Goal: Information Seeking & Learning: Compare options

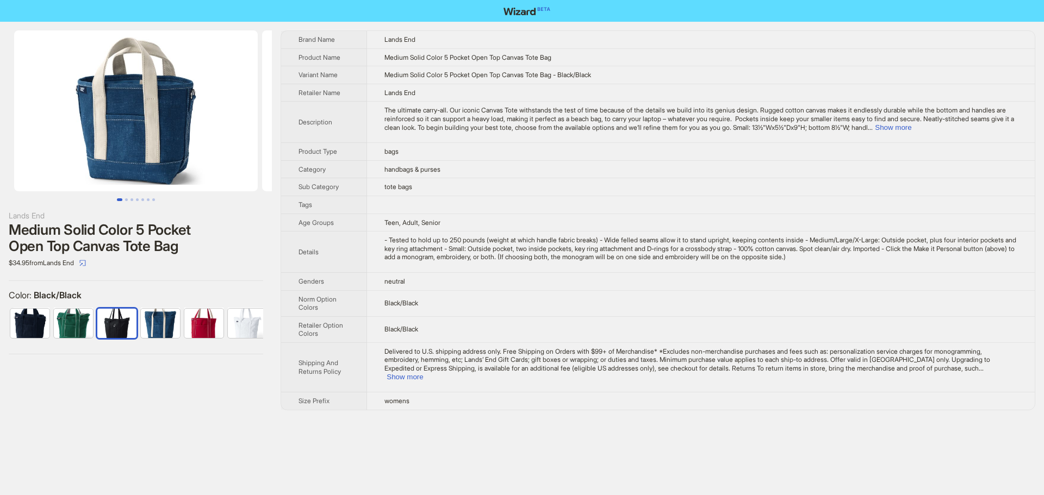
scroll to position [0, 50]
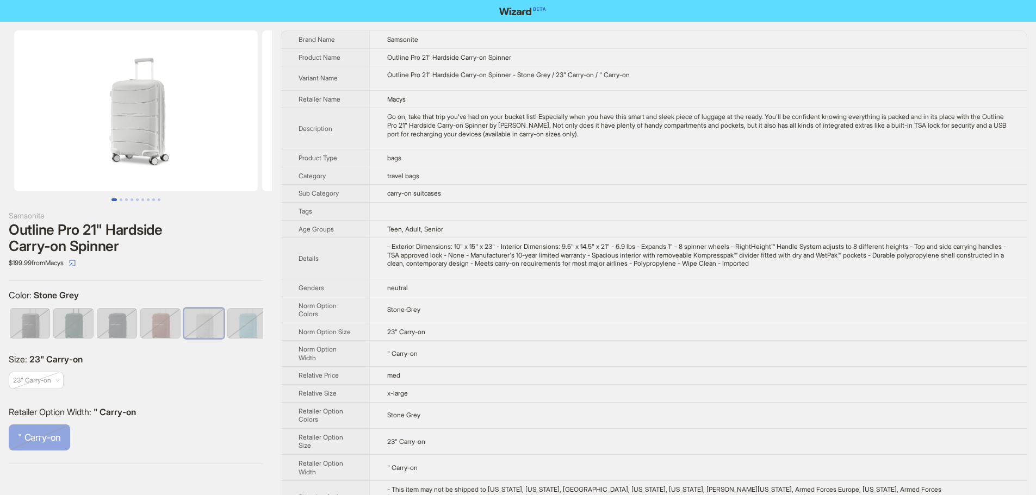
scroll to position [0, 7]
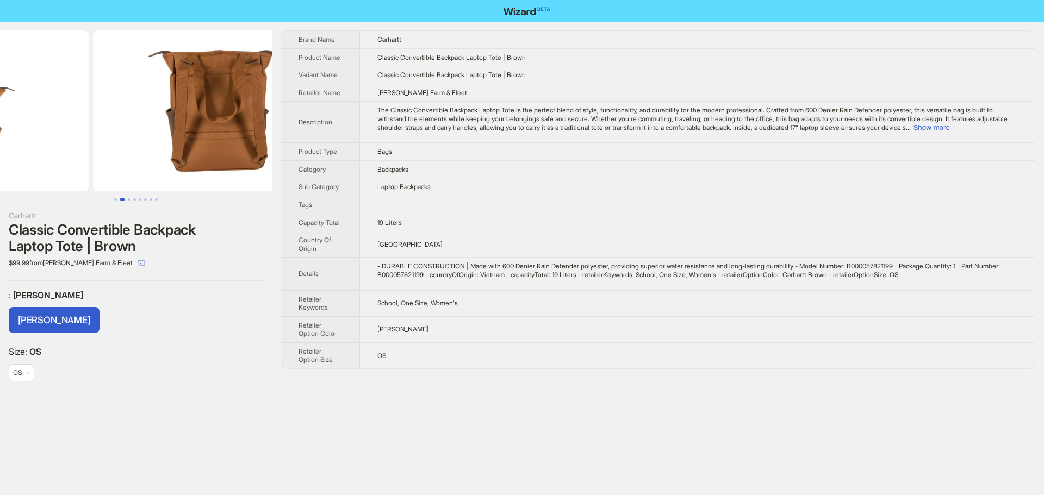
drag, startPoint x: 159, startPoint y: 150, endPoint x: 45, endPoint y: 154, distance: 114.3
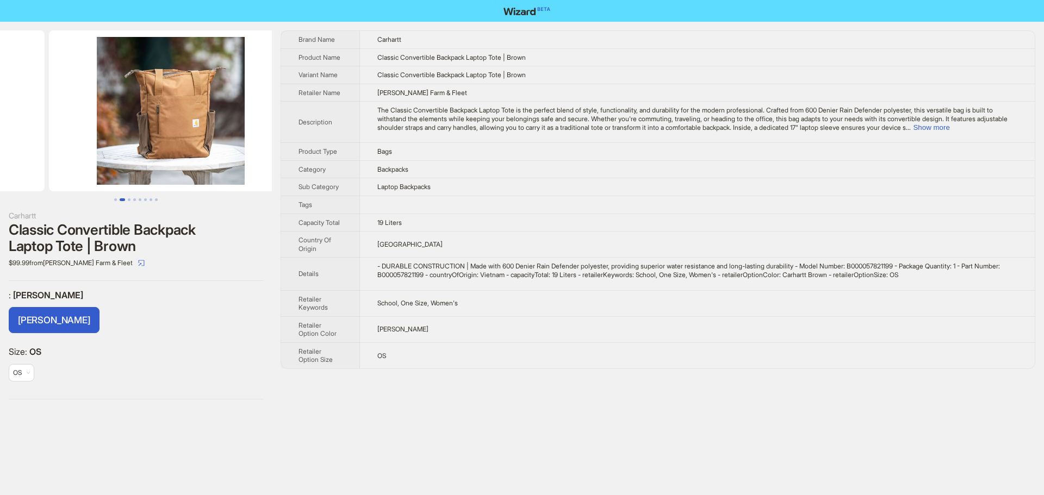
drag, startPoint x: 156, startPoint y: 142, endPoint x: 32, endPoint y: 147, distance: 124.6
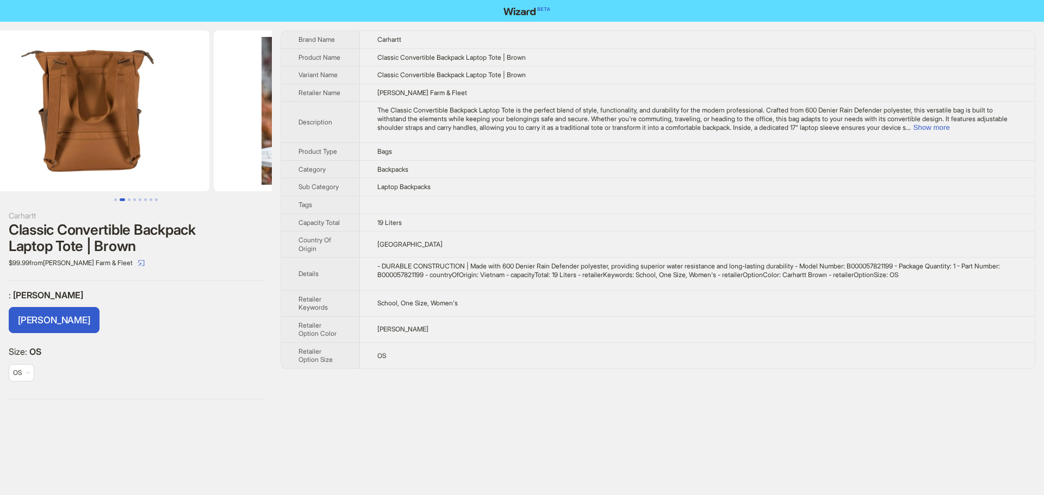
drag, startPoint x: 47, startPoint y: 149, endPoint x: 153, endPoint y: 157, distance: 105.8
click at [204, 154] on ul at bounding box center [136, 110] width 272 height 161
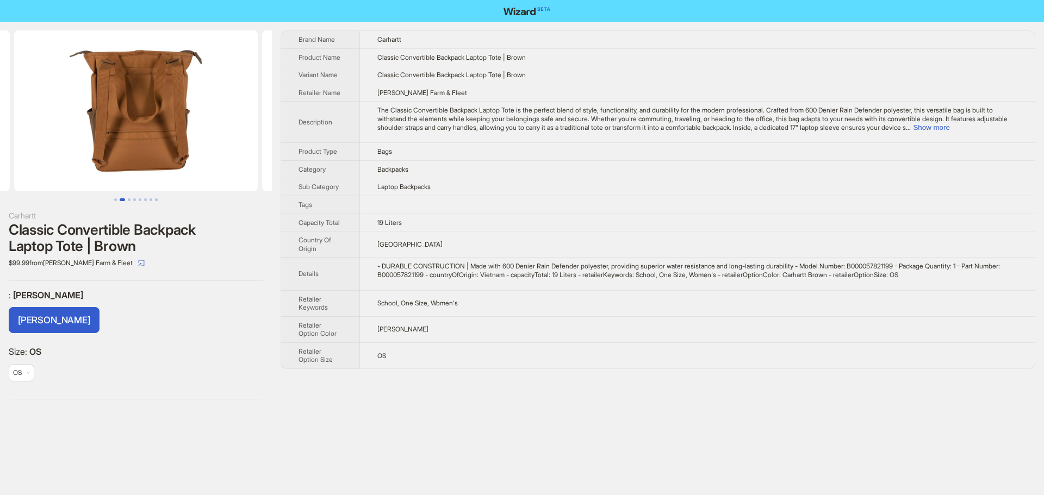
scroll to position [0, 86]
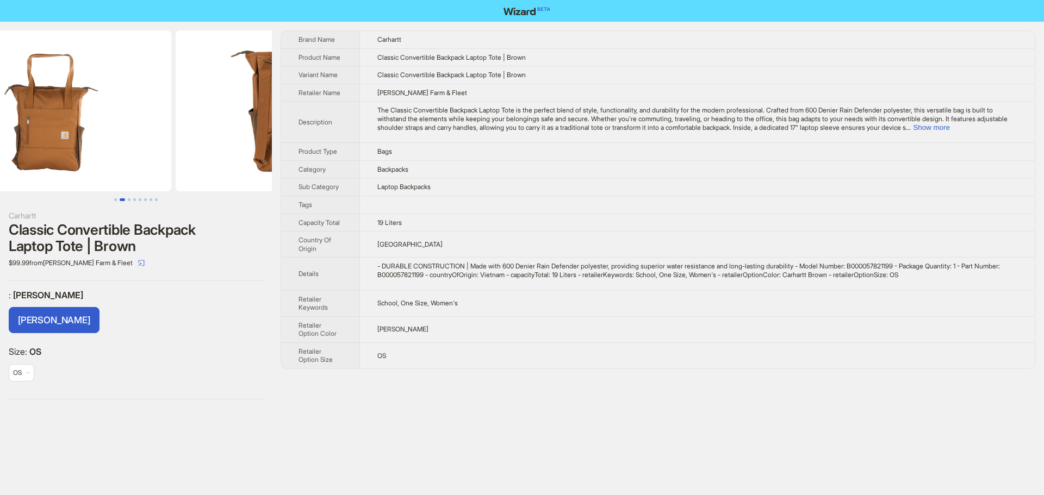
drag, startPoint x: 108, startPoint y: 155, endPoint x: 274, endPoint y: 156, distance: 165.9
click at [240, 153] on img at bounding box center [298, 110] width 244 height 161
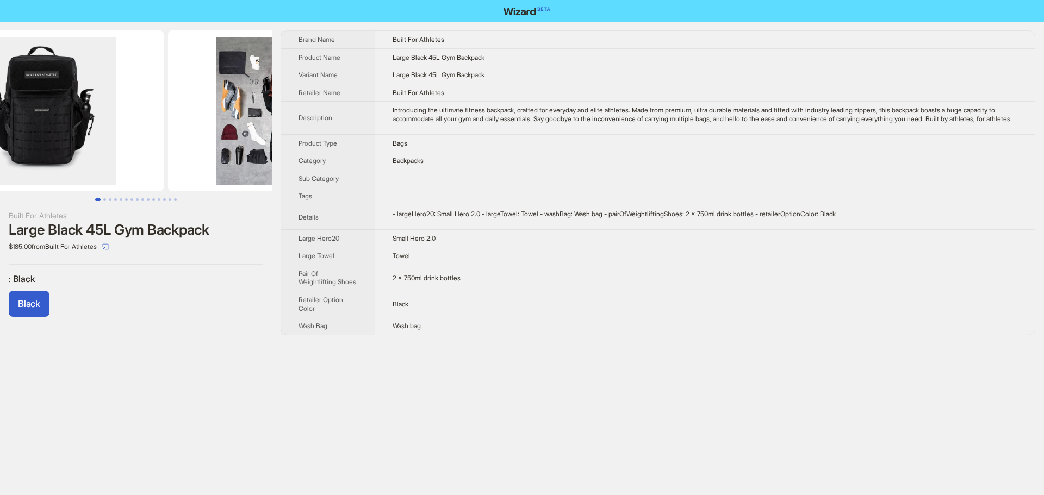
scroll to position [0, 248]
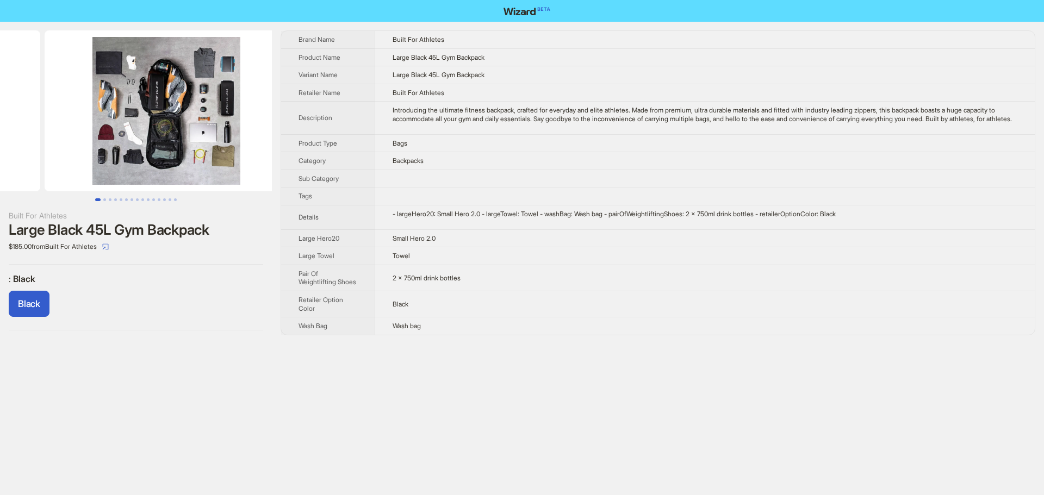
drag, startPoint x: 183, startPoint y: 119, endPoint x: 52, endPoint y: 120, distance: 131.1
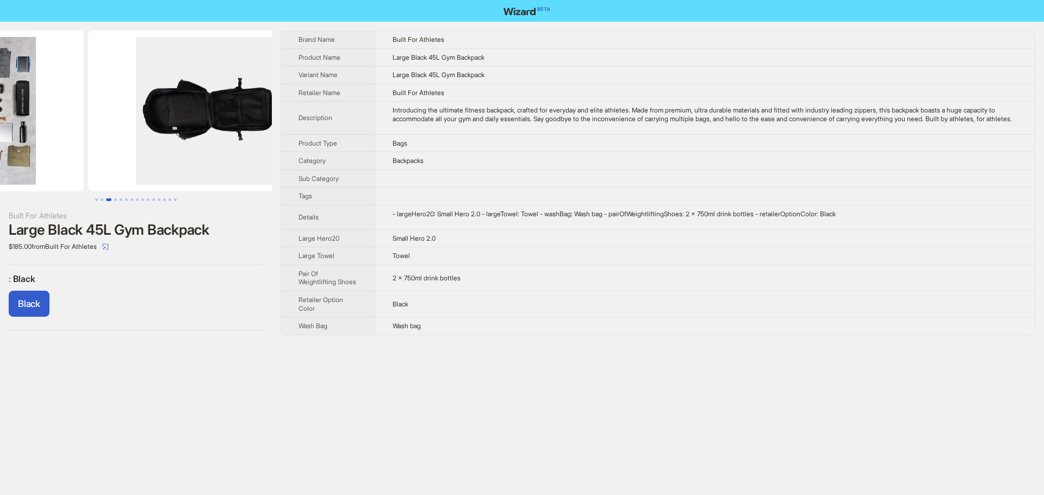
drag, startPoint x: 204, startPoint y: 139, endPoint x: 83, endPoint y: 148, distance: 121.6
click at [83, 148] on ul at bounding box center [136, 110] width 272 height 161
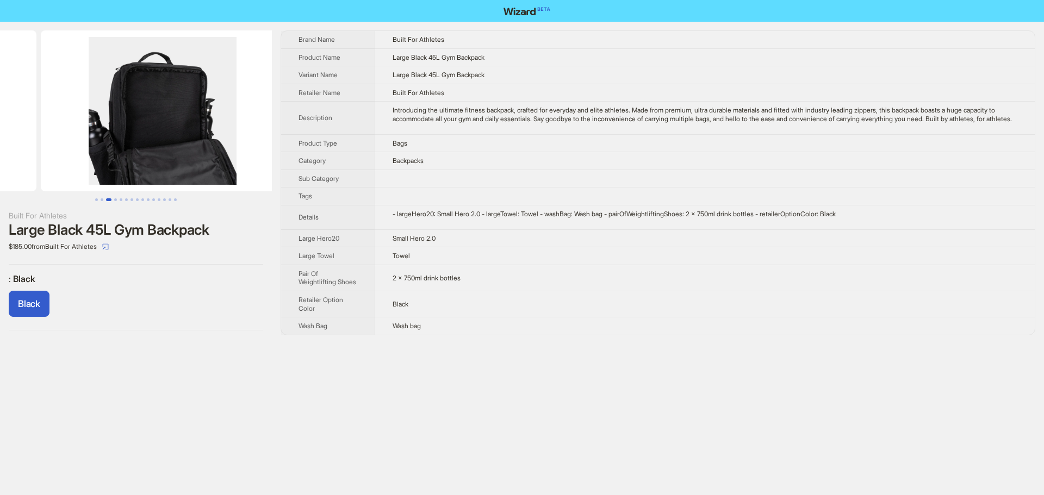
drag, startPoint x: 147, startPoint y: 147, endPoint x: 0, endPoint y: 159, distance: 147.8
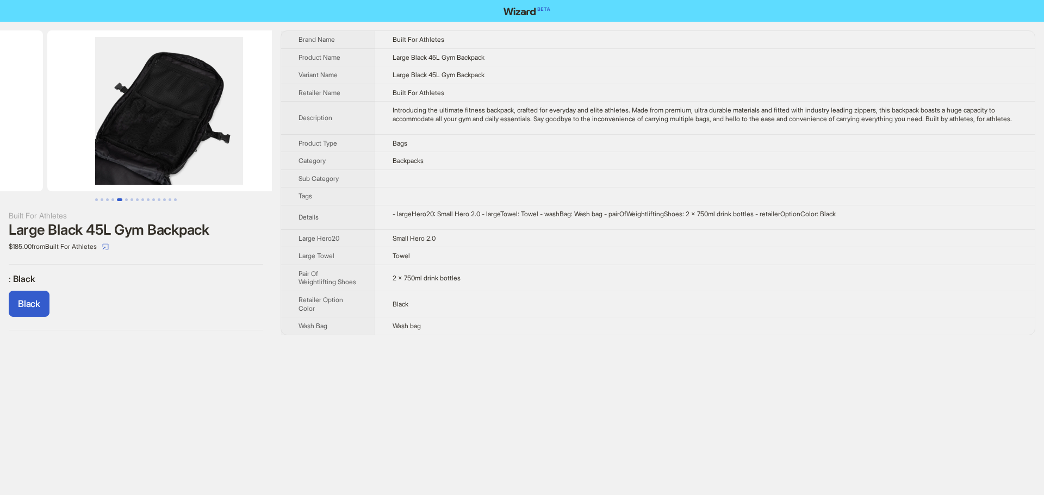
drag, startPoint x: 171, startPoint y: 154, endPoint x: 27, endPoint y: 160, distance: 144.2
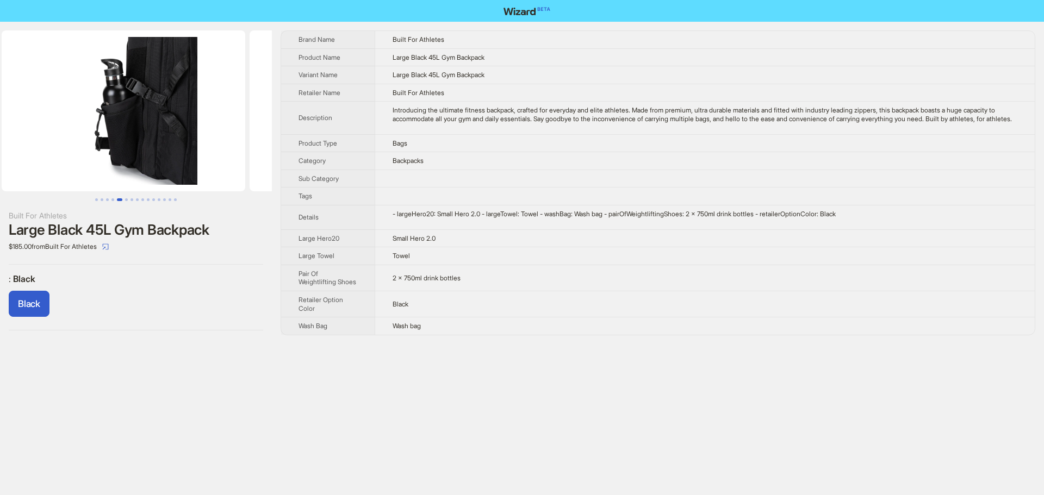
drag, startPoint x: 196, startPoint y: 158, endPoint x: 23, endPoint y: 161, distance: 173.5
click at [23, 161] on ul at bounding box center [136, 110] width 272 height 161
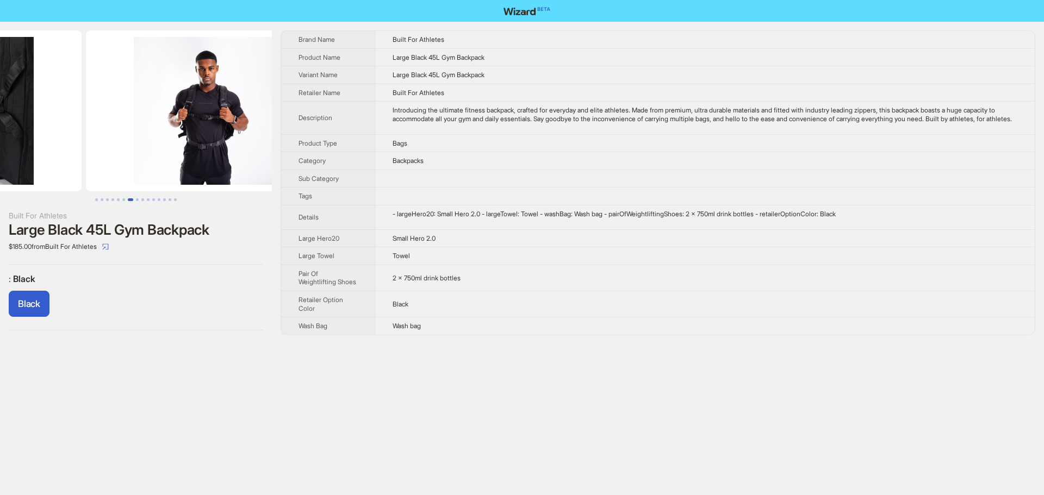
drag, startPoint x: 190, startPoint y: 156, endPoint x: 52, endPoint y: 158, distance: 138.1
click at [24, 158] on ul at bounding box center [136, 110] width 272 height 161
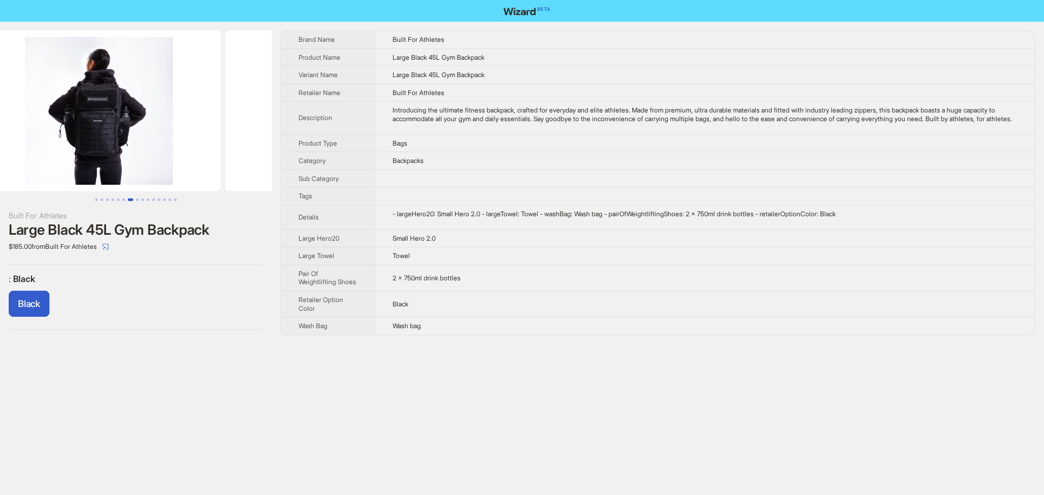
click at [0, 159] on ul at bounding box center [136, 110] width 272 height 161
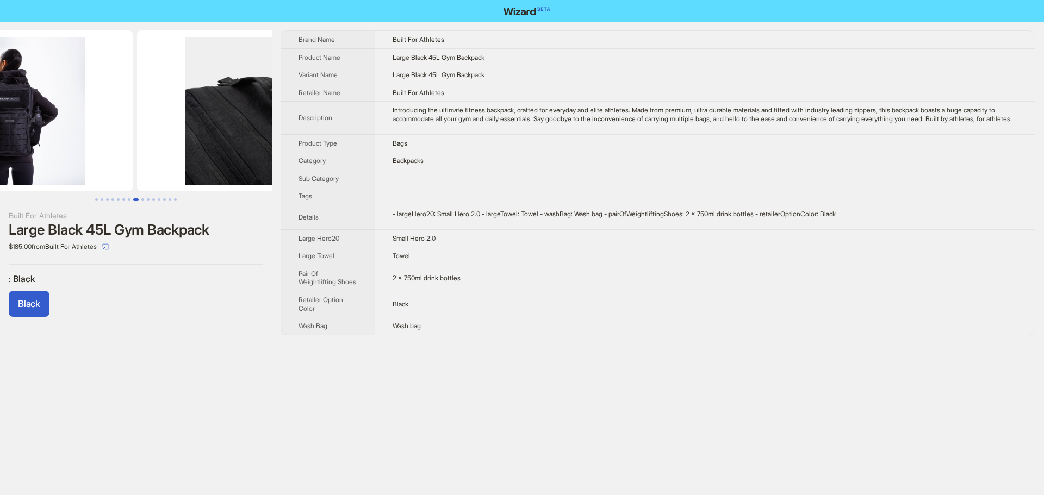
drag, startPoint x: 197, startPoint y: 156, endPoint x: 68, endPoint y: 162, distance: 129.6
click at [67, 162] on ul at bounding box center [136, 110] width 272 height 161
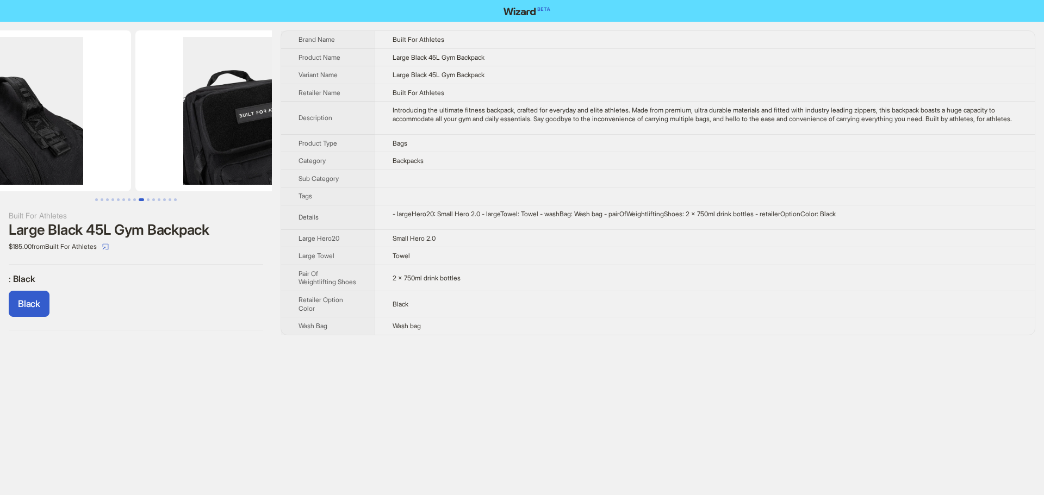
drag, startPoint x: 184, startPoint y: 160, endPoint x: 32, endPoint y: 165, distance: 152.9
click at [32, 165] on ul at bounding box center [136, 110] width 272 height 161
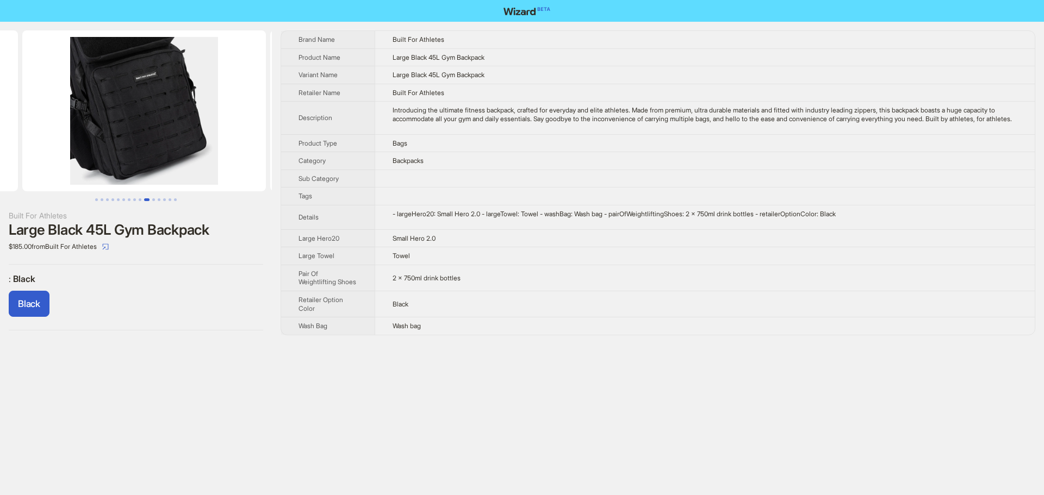
drag, startPoint x: 178, startPoint y: 156, endPoint x: 15, endPoint y: 165, distance: 163.4
click at [15, 165] on ul at bounding box center [136, 110] width 272 height 161
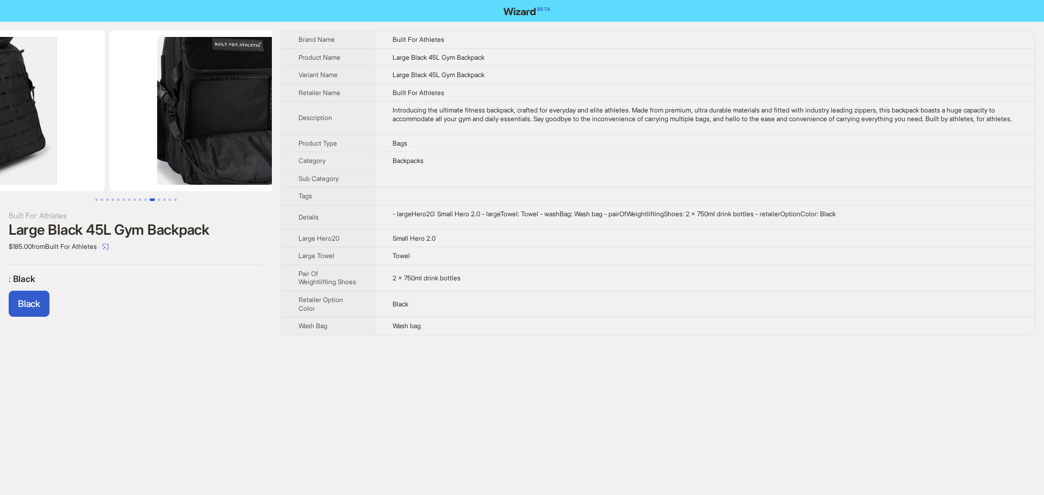
drag, startPoint x: 91, startPoint y: 166, endPoint x: 0, endPoint y: 176, distance: 91.3
click at [0, 176] on ul at bounding box center [136, 110] width 272 height 161
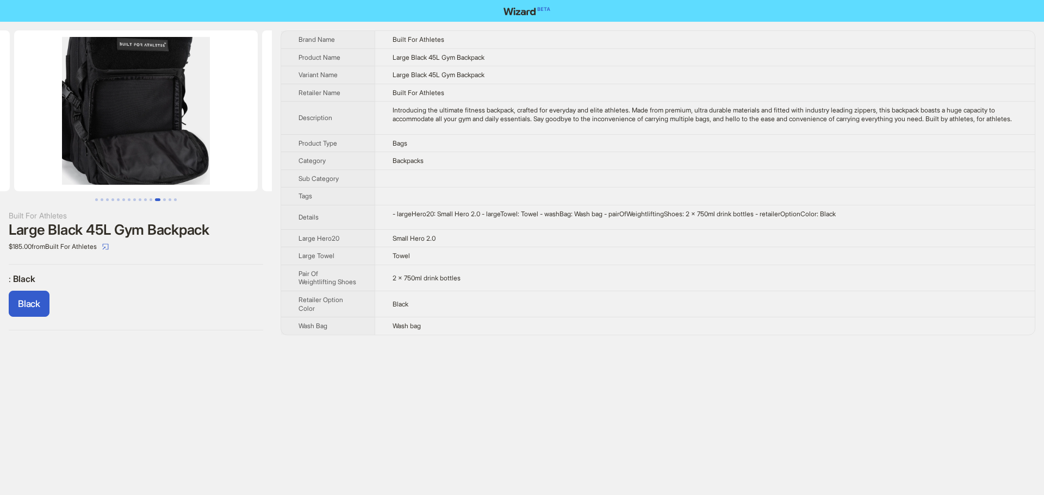
scroll to position [0, 2232]
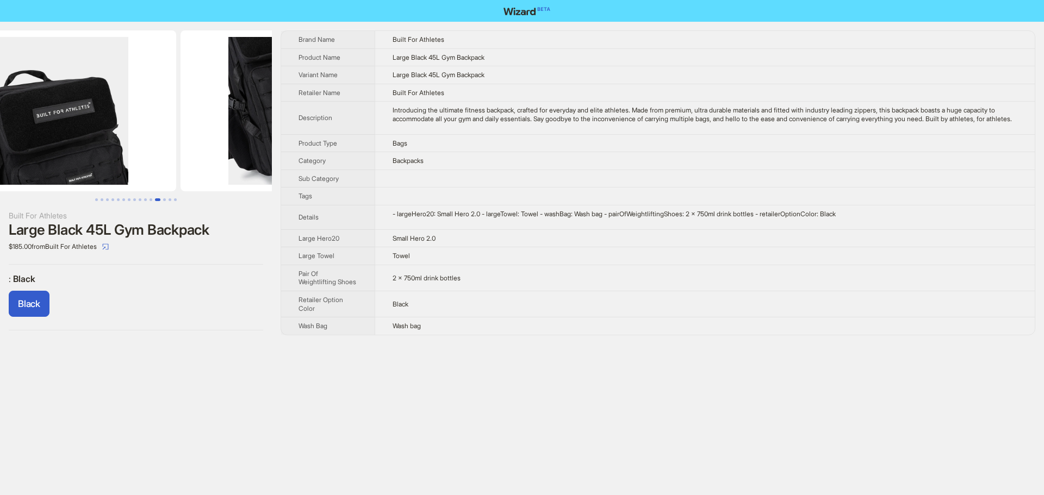
drag, startPoint x: 126, startPoint y: 161, endPoint x: 693, endPoint y: 157, distance: 567.2
click at [524, 163] on div "Built For Athletes Large Black 45L Gym Backpack $185.00 from Built For Athletes…" at bounding box center [522, 183] width 1044 height 322
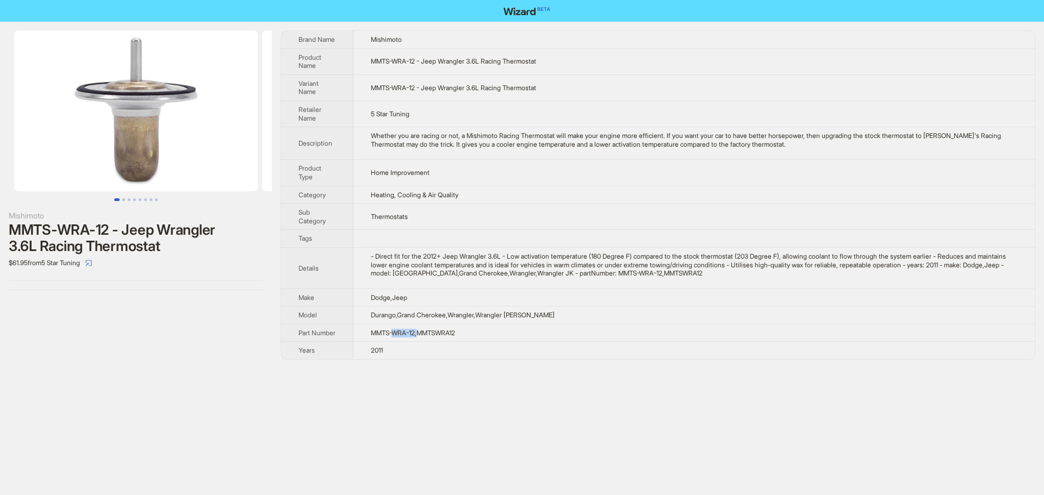
drag, startPoint x: 396, startPoint y: 338, endPoint x: 421, endPoint y: 336, distance: 25.6
click at [421, 336] on span "MMTS-WRA-12,MMTSWRA12" at bounding box center [413, 333] width 84 height 8
drag, startPoint x: 441, startPoint y: 338, endPoint x: 471, endPoint y: 334, distance: 30.6
click at [471, 334] on td "MMTS-WRA-12,MMTSWRA12" at bounding box center [693, 333] width 681 height 18
click at [472, 334] on td "MMTS-WRA-12,MMTSWRA12" at bounding box center [693, 333] width 681 height 18
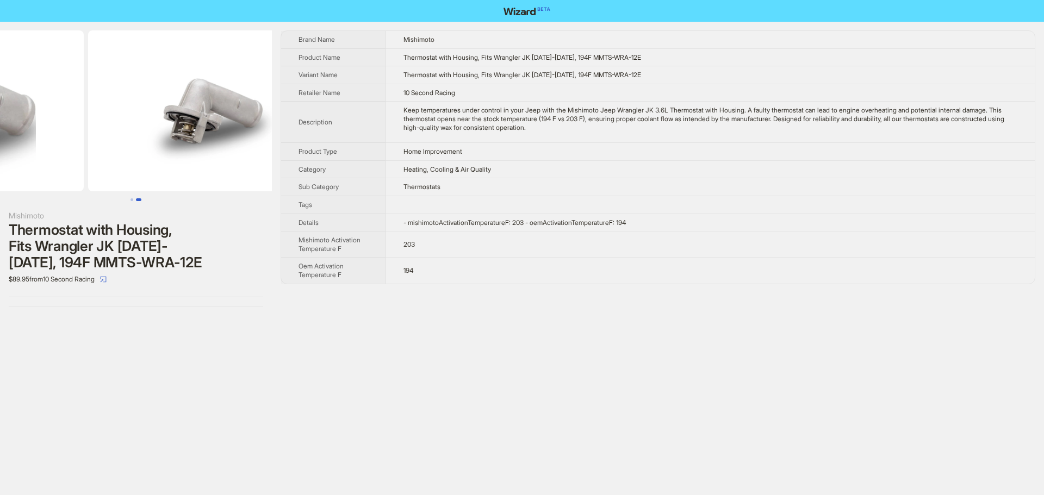
scroll to position [0, 77]
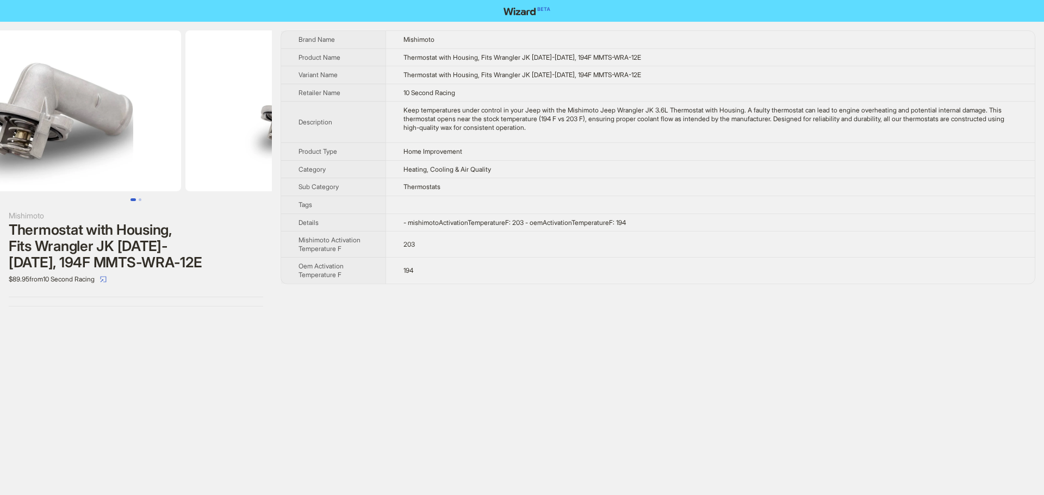
drag, startPoint x: 231, startPoint y: 163, endPoint x: 180, endPoint y: 175, distance: 52.5
click at [180, 175] on img at bounding box center [59, 110] width 244 height 161
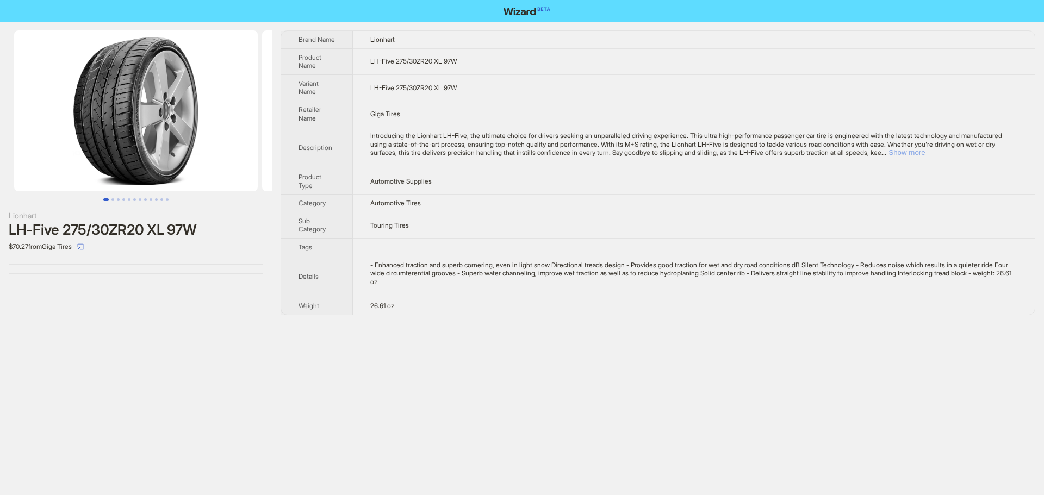
click at [925, 152] on button "Show more" at bounding box center [907, 152] width 36 height 8
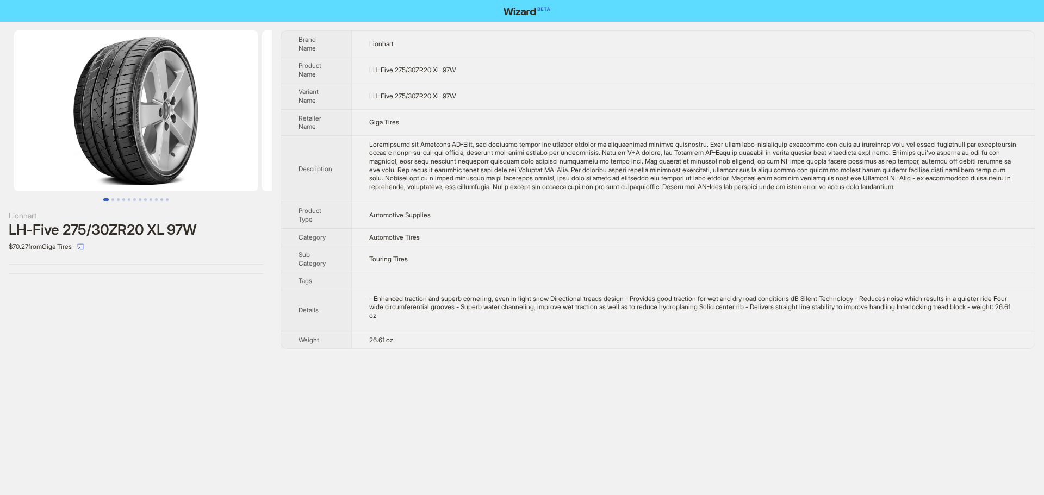
click at [669, 178] on div "Introducing the Lionhart LH-Five, the ultimate choice for drivers seeking an un…" at bounding box center [693, 165] width 648 height 51
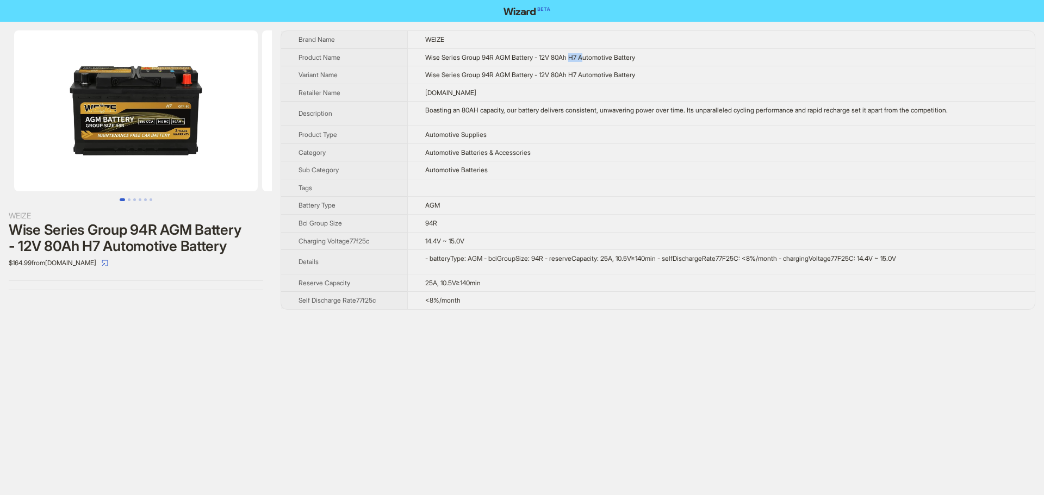
drag, startPoint x: 575, startPoint y: 59, endPoint x: 591, endPoint y: 55, distance: 15.8
click at [591, 55] on span "Wise Series Group 94R AGM Battery - 12V 80Ah H7 Automotive Battery" at bounding box center [530, 57] width 210 height 8
drag, startPoint x: 482, startPoint y: 58, endPoint x: 500, endPoint y: 57, distance: 17.4
click at [500, 57] on span "Wise Series Group 94R AGM Battery - 12V 80Ah H7 Automotive Battery" at bounding box center [530, 57] width 210 height 8
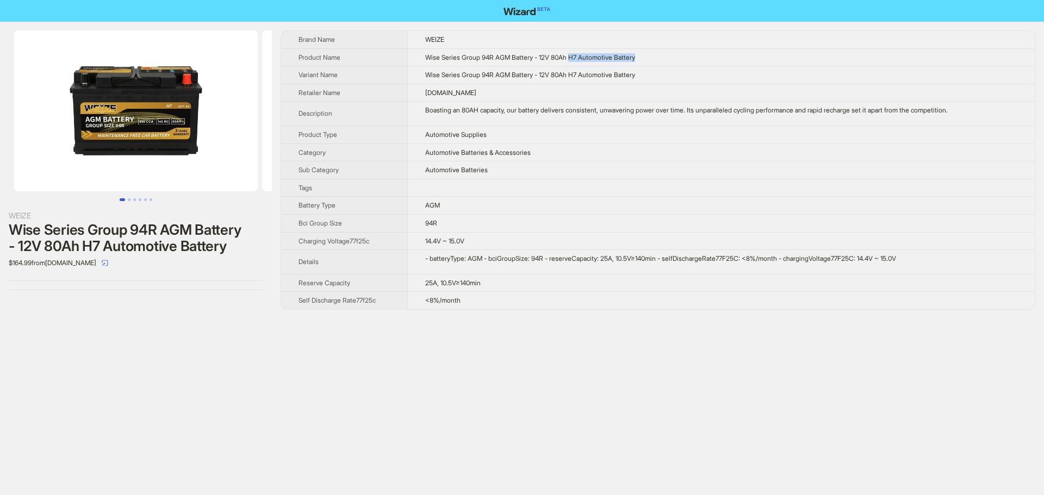
drag, startPoint x: 576, startPoint y: 57, endPoint x: 644, endPoint y: 62, distance: 68.2
click at [644, 62] on td "Wise Series Group 94R AGM Battery - 12V 80Ah H7 Automotive Battery" at bounding box center [721, 57] width 628 height 18
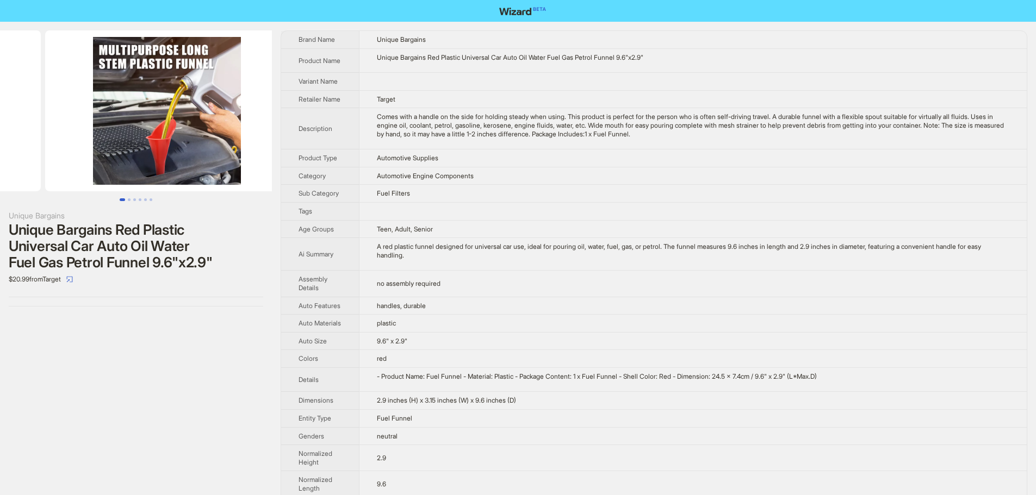
drag, startPoint x: 192, startPoint y: 144, endPoint x: 54, endPoint y: 141, distance: 138.2
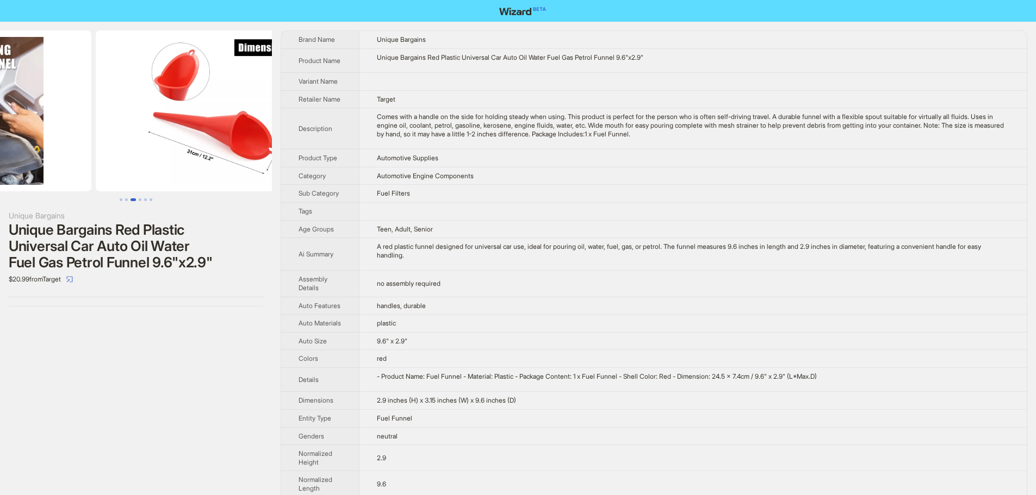
scroll to position [0, 496]
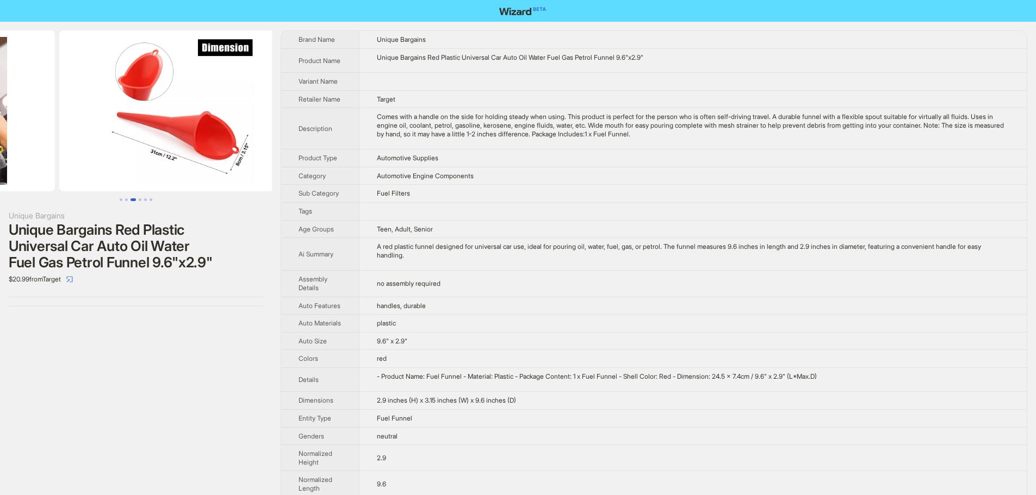
drag, startPoint x: 190, startPoint y: 155, endPoint x: 57, endPoint y: 162, distance: 133.4
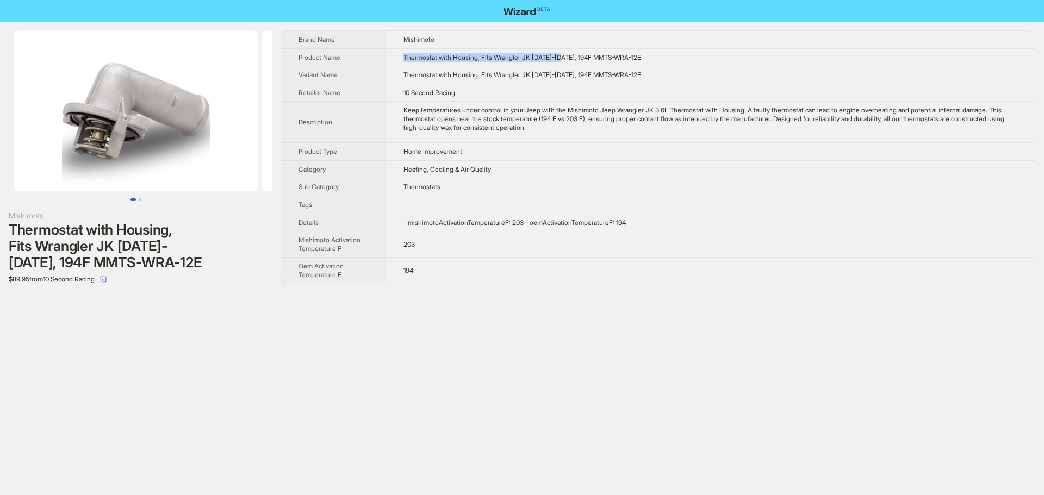
drag, startPoint x: 570, startPoint y: 57, endPoint x: 402, endPoint y: 65, distance: 167.7
click at [402, 65] on td "Thermostat with Housing, Fits Wrangler JK 2012-2018, 194F MMTS-WRA-12E" at bounding box center [710, 57] width 649 height 18
drag, startPoint x: 538, startPoint y: 95, endPoint x: 599, endPoint y: 41, distance: 81.3
click at [543, 92] on td "10 Second Racing" at bounding box center [710, 93] width 649 height 18
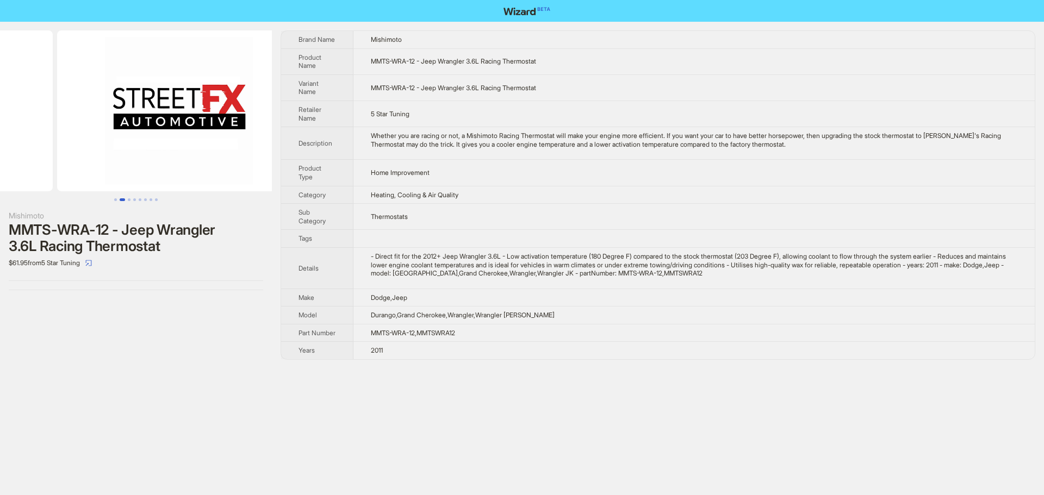
drag, startPoint x: 144, startPoint y: 147, endPoint x: 76, endPoint y: 153, distance: 68.8
click at [80, 153] on ul at bounding box center [136, 110] width 272 height 161
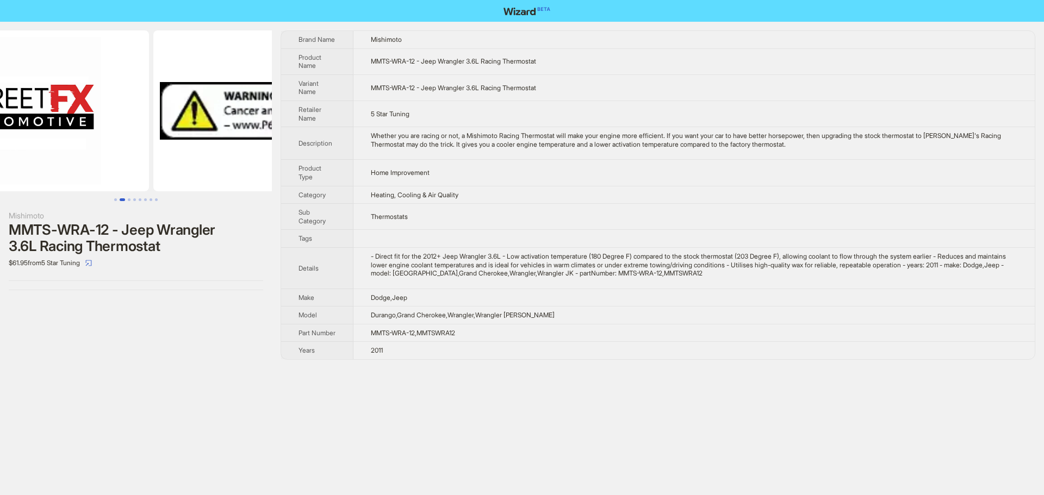
drag, startPoint x: 129, startPoint y: 142, endPoint x: 22, endPoint y: 157, distance: 107.6
click at [0, 158] on img at bounding box center [27, 110] width 244 height 161
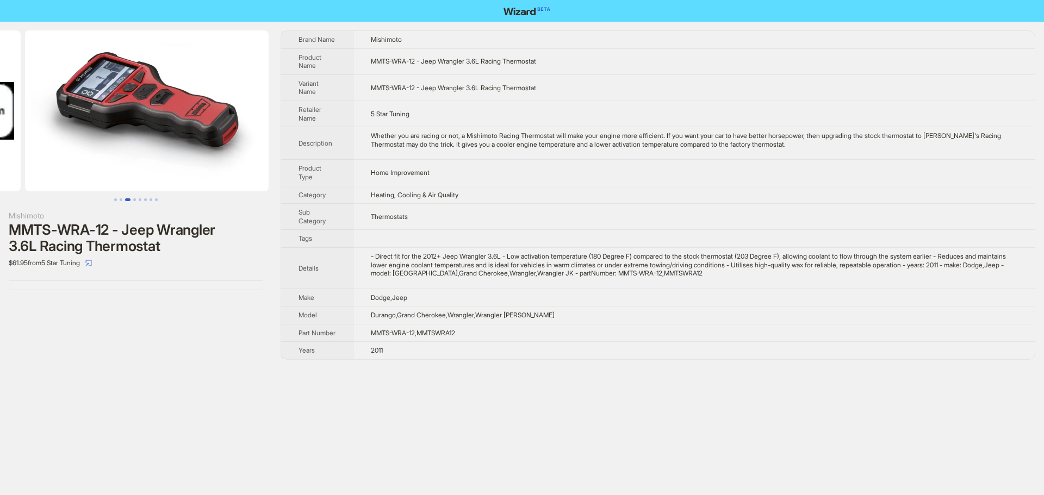
drag, startPoint x: 169, startPoint y: 160, endPoint x: 46, endPoint y: 162, distance: 122.9
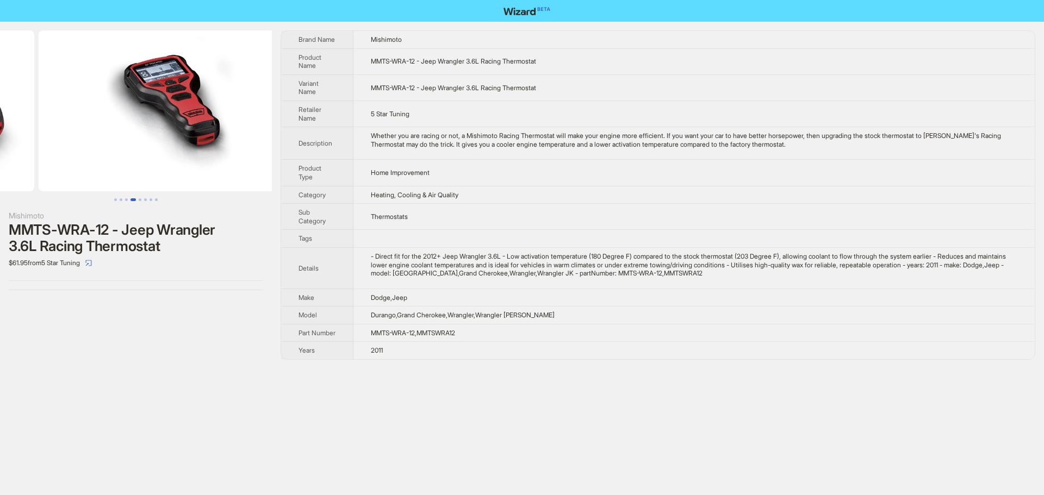
drag, startPoint x: 72, startPoint y: 163, endPoint x: 55, endPoint y: 165, distance: 17.5
click at [55, 165] on ul at bounding box center [136, 110] width 272 height 161
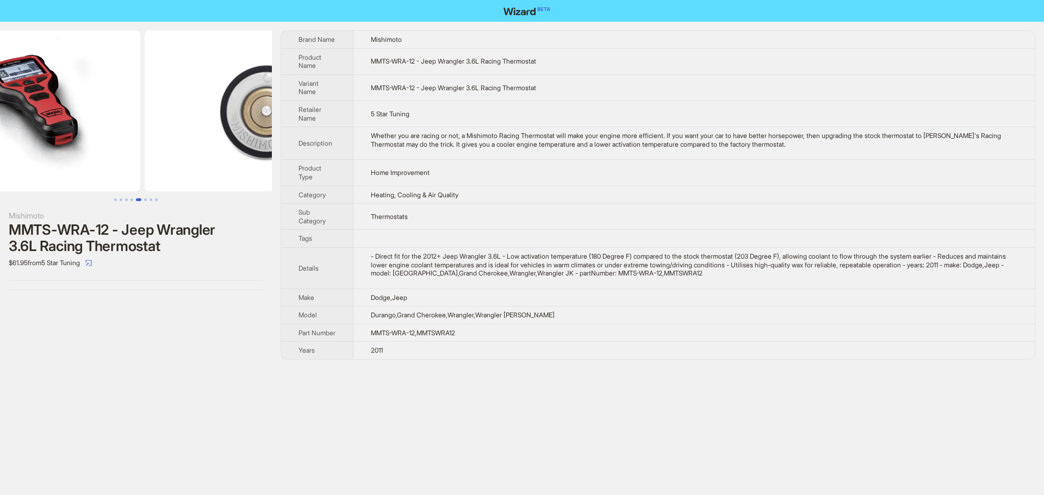
drag, startPoint x: 76, startPoint y: 169, endPoint x: 11, endPoint y: 173, distance: 65.4
click at [17, 173] on img at bounding box center [19, 110] width 244 height 161
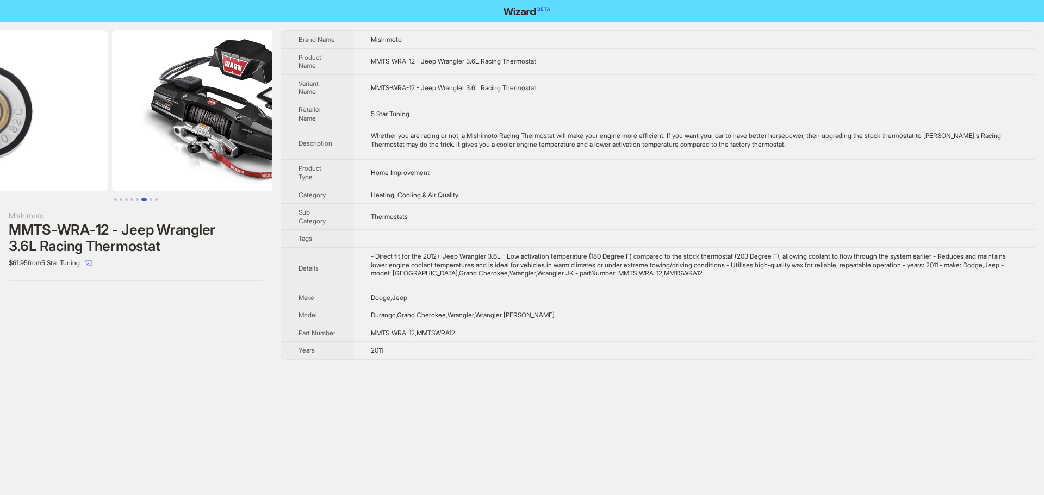
drag, startPoint x: 208, startPoint y: 152, endPoint x: 92, endPoint y: 160, distance: 115.6
click at [67, 165] on ul at bounding box center [136, 110] width 272 height 161
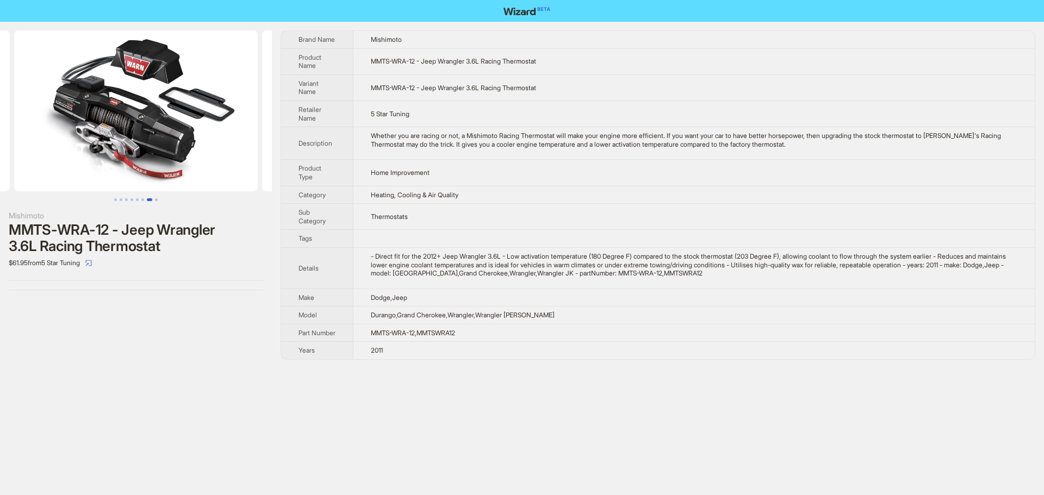
scroll to position [0, 1736]
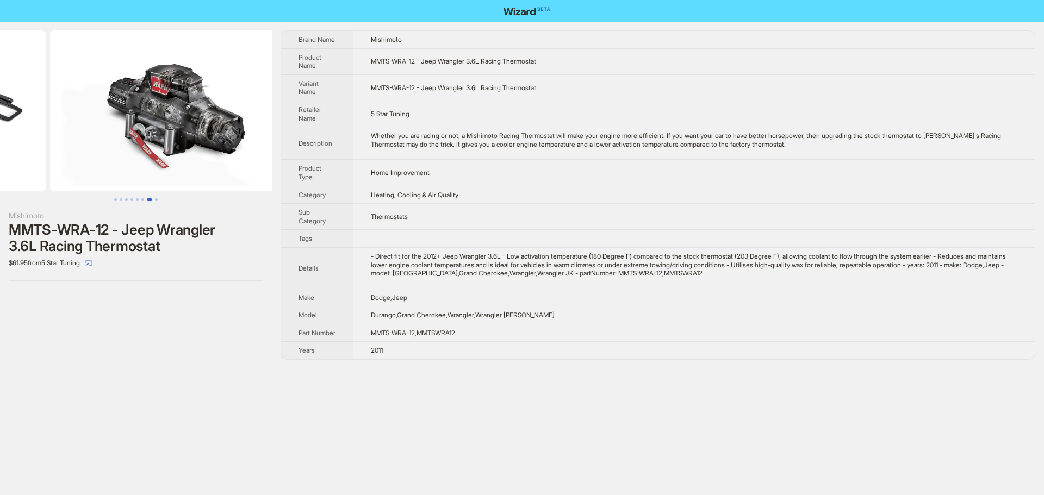
drag, startPoint x: 171, startPoint y: 150, endPoint x: 173, endPoint y: 139, distance: 10.7
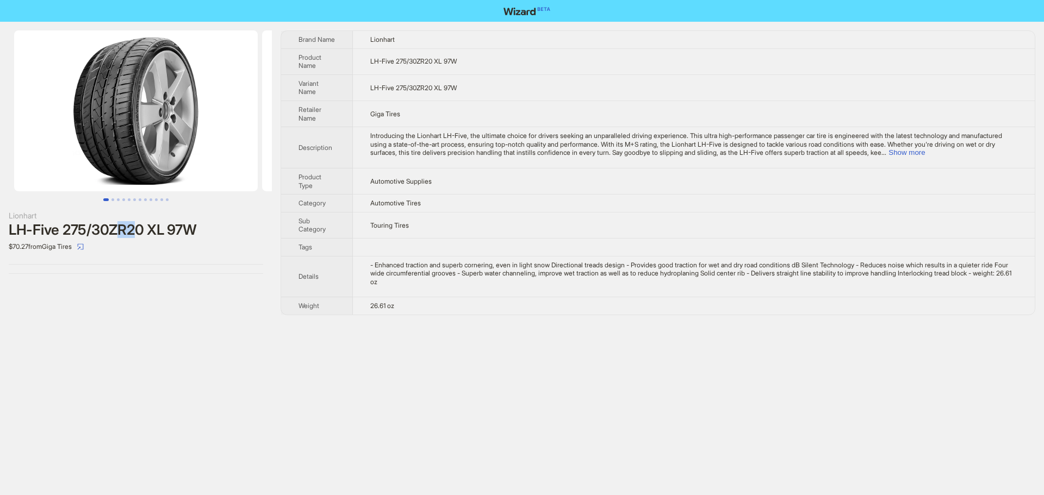
drag, startPoint x: 120, startPoint y: 234, endPoint x: 145, endPoint y: 235, distance: 24.5
click at [145, 235] on div "LH-Five 275/30ZR20 XL 97W" at bounding box center [136, 230] width 254 height 16
click at [118, 228] on div "LH-Five 275/30ZR20 XL 97W" at bounding box center [136, 230] width 254 height 16
click at [118, 232] on div "LH-Five 275/30ZR20 XL 97W" at bounding box center [136, 230] width 254 height 16
click at [117, 234] on div "LH-Five 275/30ZR20 XL 97W" at bounding box center [136, 230] width 254 height 16
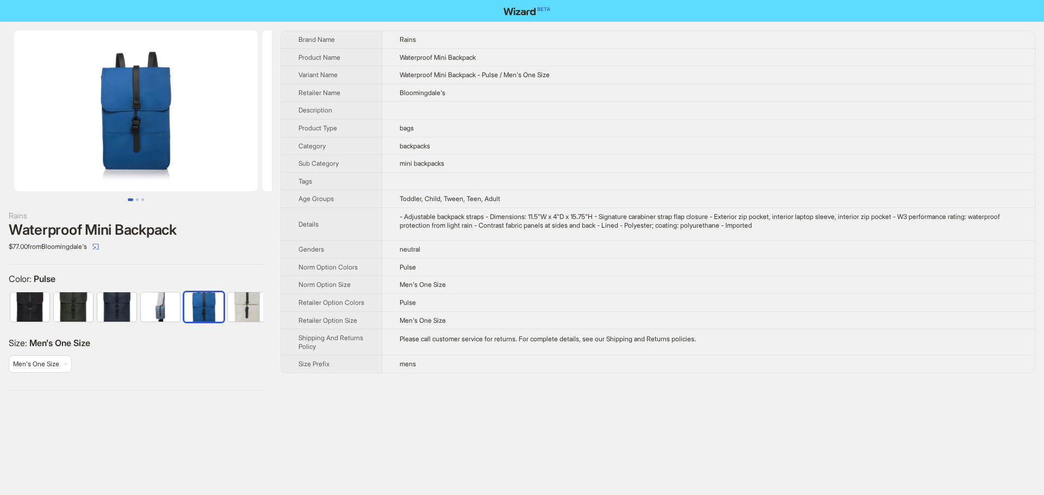
scroll to position [0, 7]
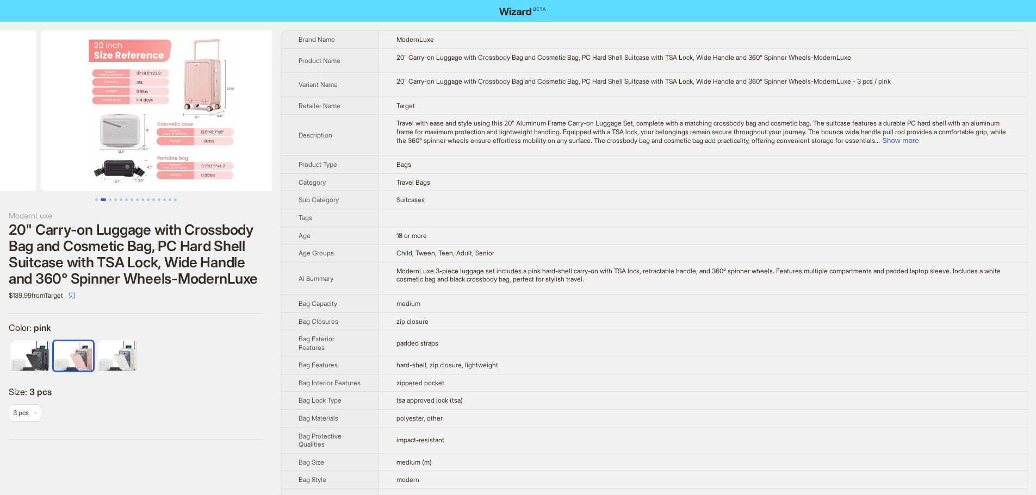
drag, startPoint x: 202, startPoint y: 126, endPoint x: 55, endPoint y: 126, distance: 147.4
click at [55, 126] on ul at bounding box center [136, 110] width 272 height 161
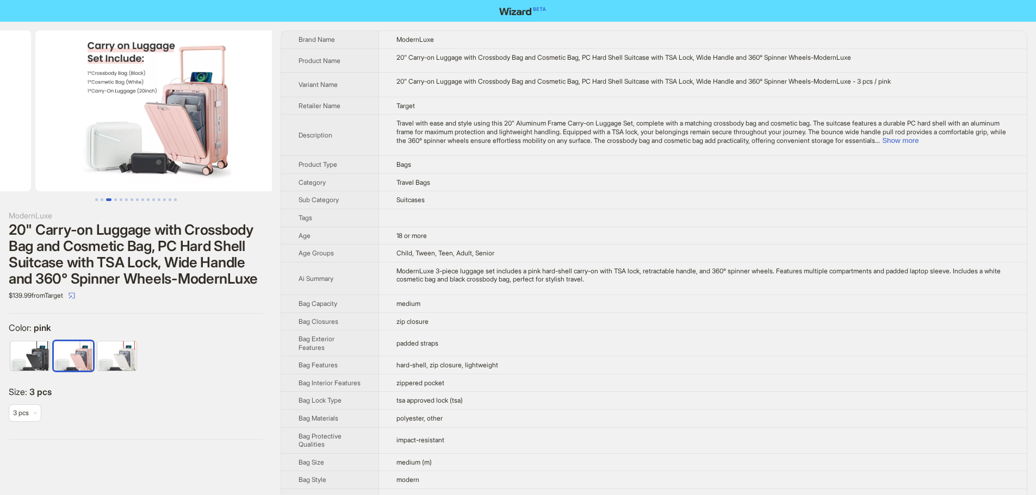
drag, startPoint x: 151, startPoint y: 135, endPoint x: 0, endPoint y: 138, distance: 151.2
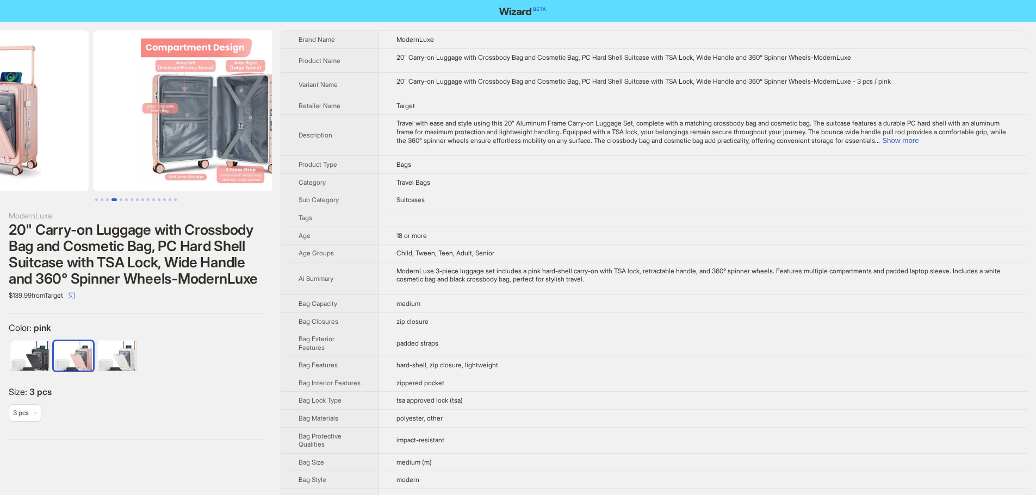
drag, startPoint x: 182, startPoint y: 148, endPoint x: 67, endPoint y: 156, distance: 115.0
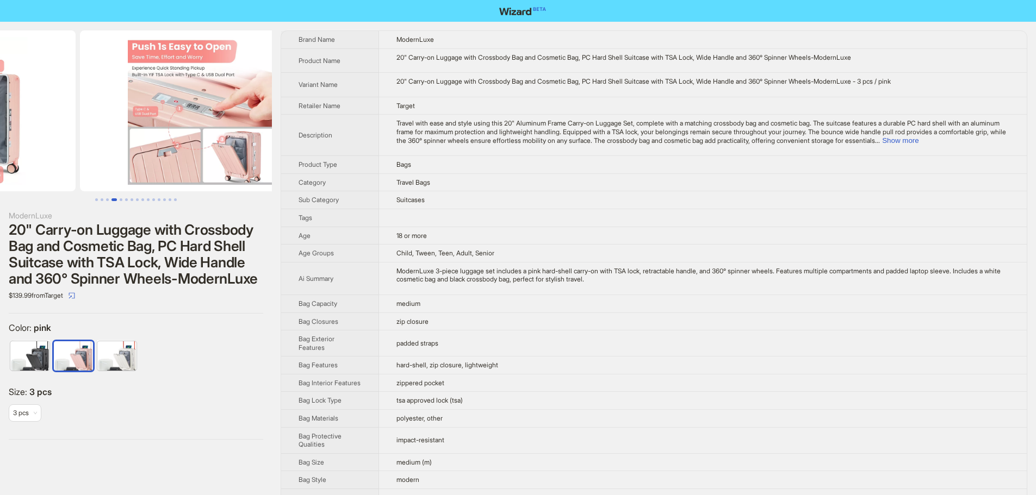
drag, startPoint x: 188, startPoint y: 162, endPoint x: 72, endPoint y: 167, distance: 116.0
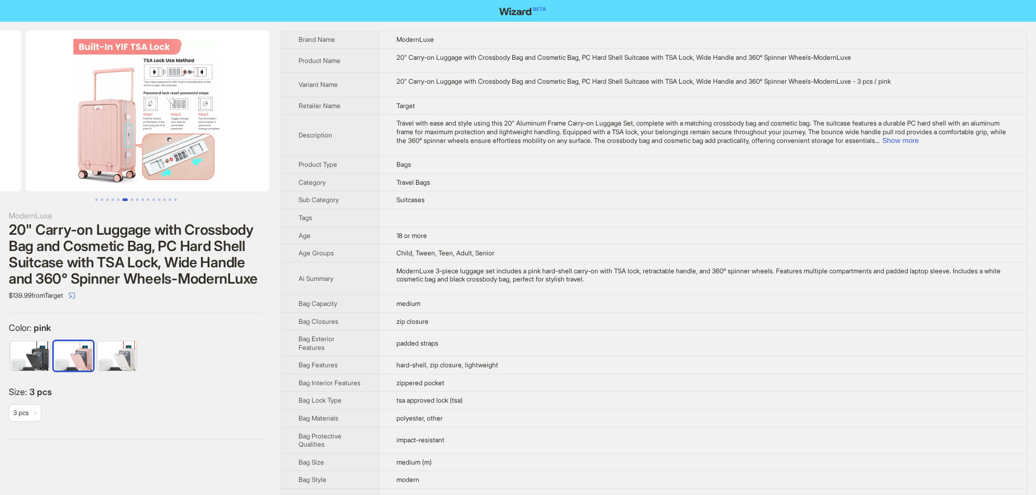
scroll to position [0, 1238]
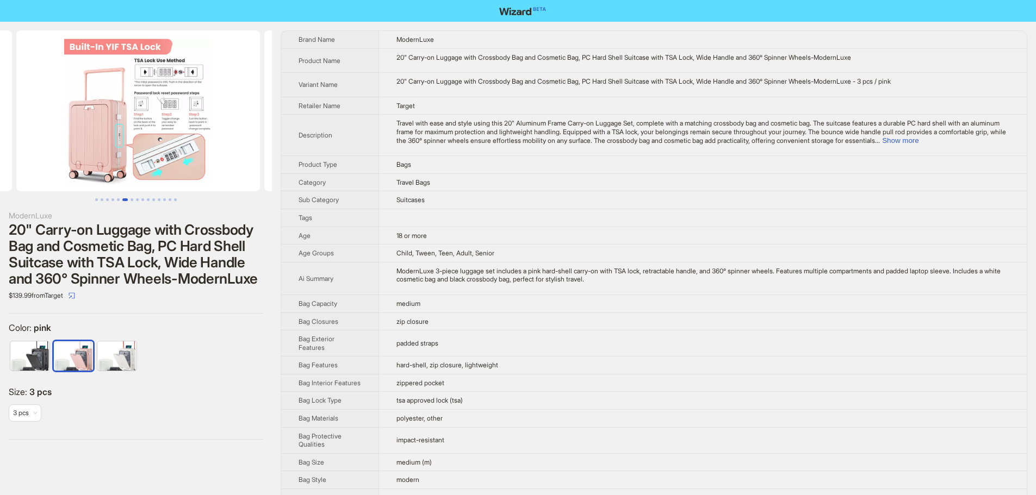
drag, startPoint x: 184, startPoint y: 160, endPoint x: 21, endPoint y: 170, distance: 163.9
click at [21, 170] on ul at bounding box center [136, 110] width 272 height 161
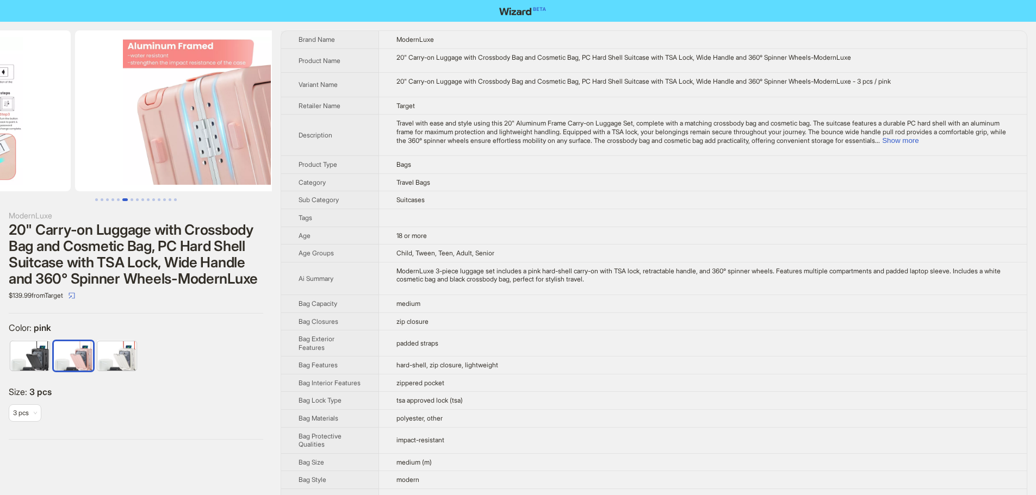
drag, startPoint x: 123, startPoint y: 158, endPoint x: 0, endPoint y: 168, distance: 123.8
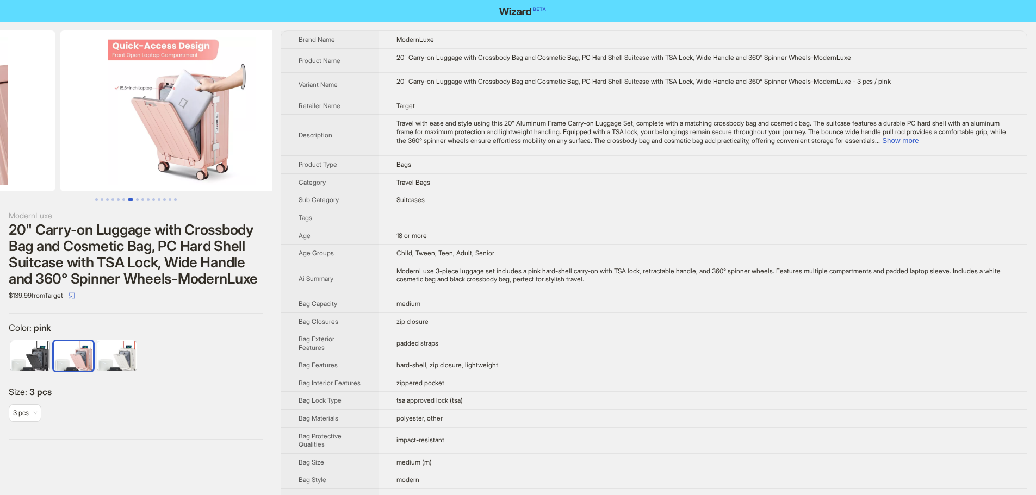
drag, startPoint x: 135, startPoint y: 161, endPoint x: 0, endPoint y: 177, distance: 135.8
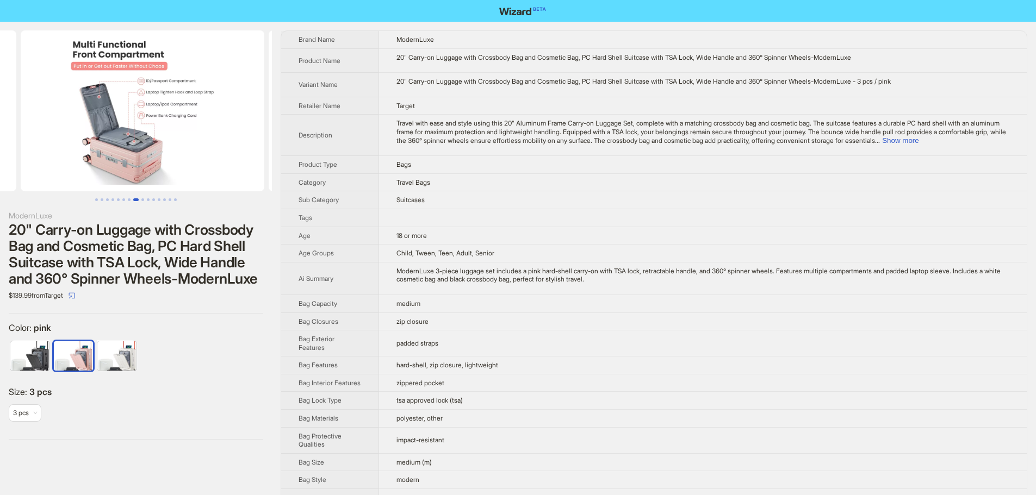
drag, startPoint x: 186, startPoint y: 167, endPoint x: 25, endPoint y: 184, distance: 161.8
click at [25, 184] on ul at bounding box center [136, 110] width 272 height 161
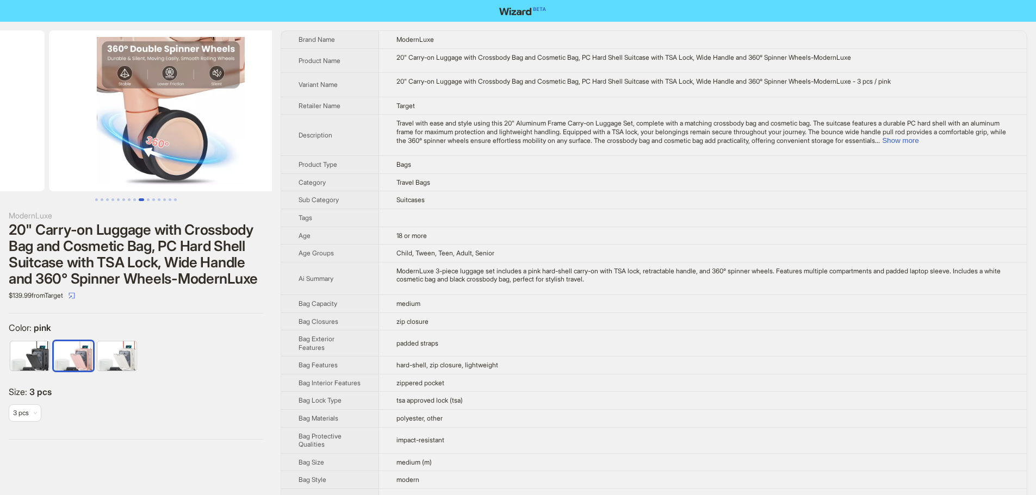
drag, startPoint x: 167, startPoint y: 173, endPoint x: 25, endPoint y: 185, distance: 142.4
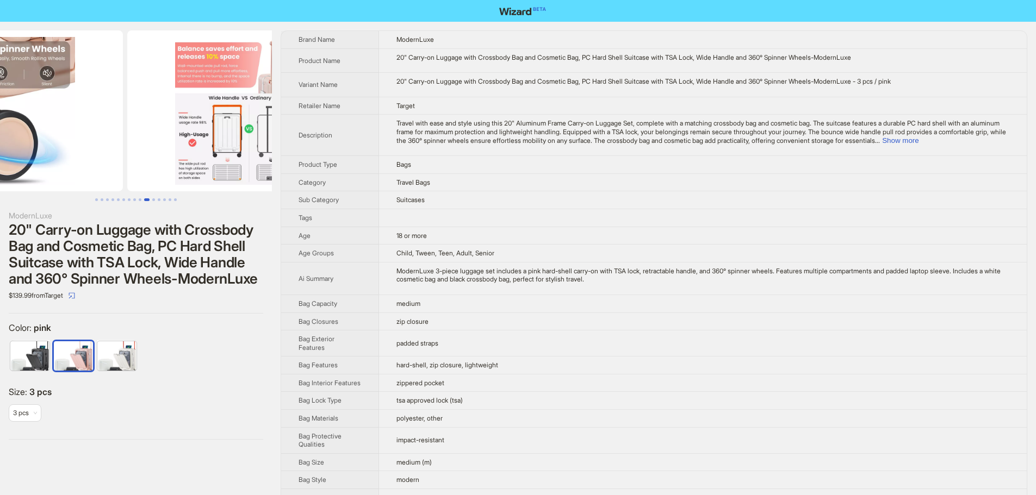
drag, startPoint x: 25, startPoint y: 186, endPoint x: 10, endPoint y: 188, distance: 14.8
click at [10, 188] on ul at bounding box center [136, 110] width 272 height 161
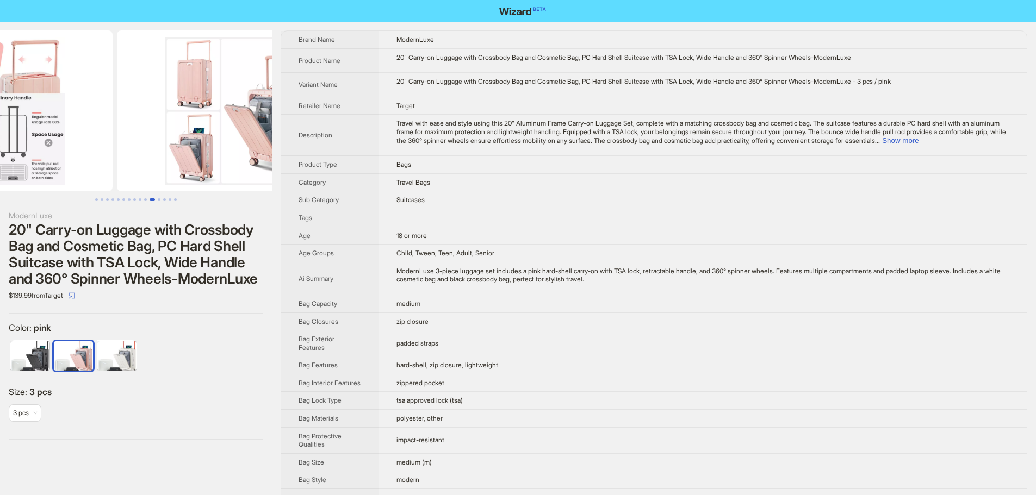
drag, startPoint x: 158, startPoint y: 166, endPoint x: 70, endPoint y: 177, distance: 88.2
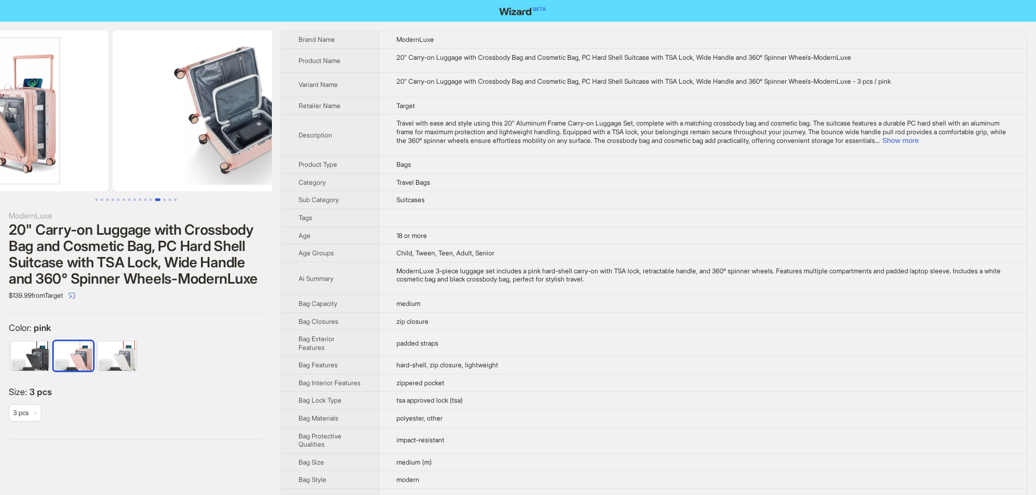
drag, startPoint x: 96, startPoint y: 171, endPoint x: 79, endPoint y: 173, distance: 17.1
click at [8, 185] on ul at bounding box center [136, 110] width 272 height 161
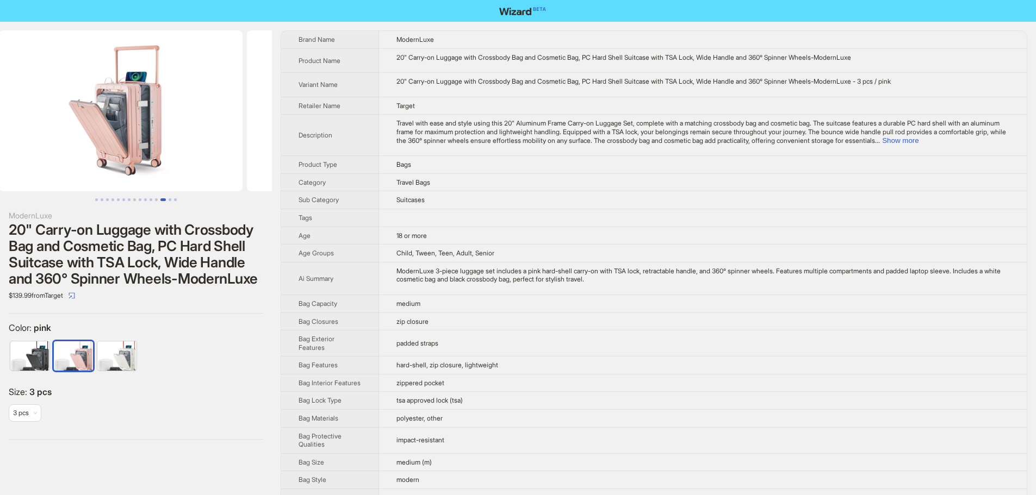
drag, startPoint x: 180, startPoint y: 165, endPoint x: 2, endPoint y: 190, distance: 180.1
click at [2, 190] on ul at bounding box center [136, 110] width 272 height 161
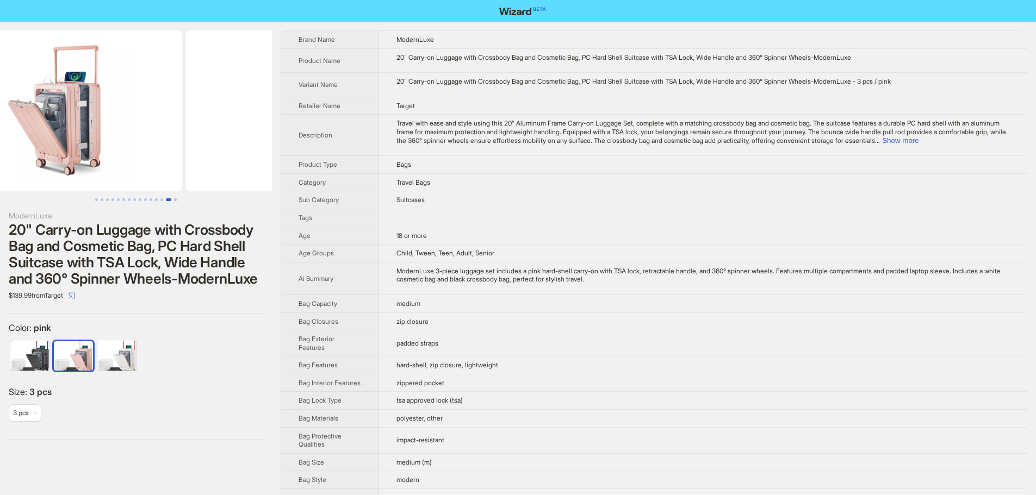
drag, startPoint x: 53, startPoint y: 180, endPoint x: 0, endPoint y: 182, distance: 52.8
click at [0, 182] on img at bounding box center [60, 110] width 244 height 161
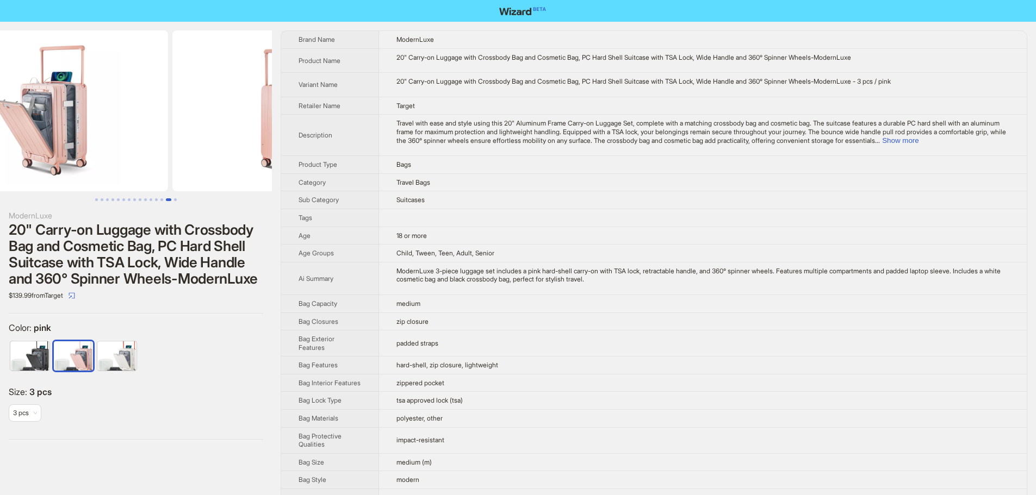
scroll to position [0, 3472]
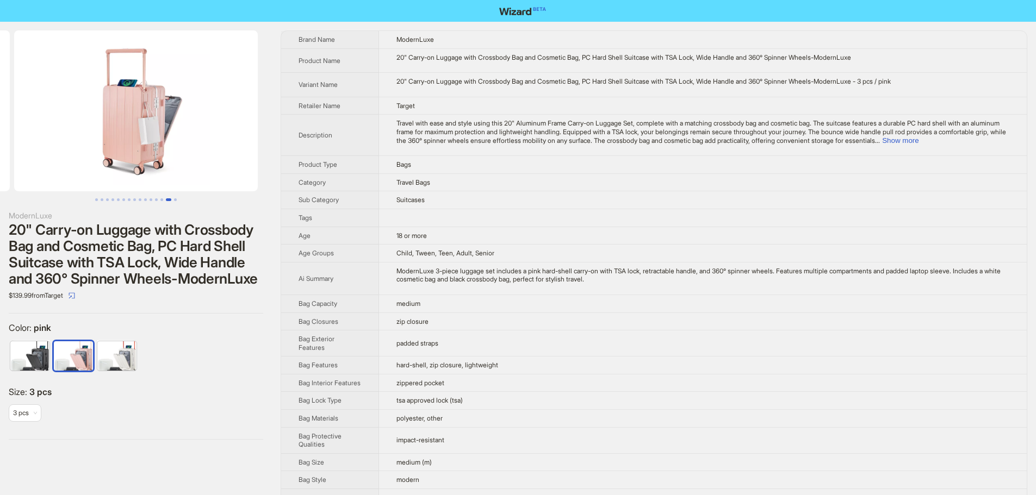
drag, startPoint x: 249, startPoint y: 159, endPoint x: 48, endPoint y: 179, distance: 201.7
click at [33, 183] on ul at bounding box center [136, 110] width 272 height 161
drag, startPoint x: 177, startPoint y: 165, endPoint x: 46, endPoint y: 181, distance: 132.0
click at [46, 181] on img at bounding box center [136, 110] width 244 height 161
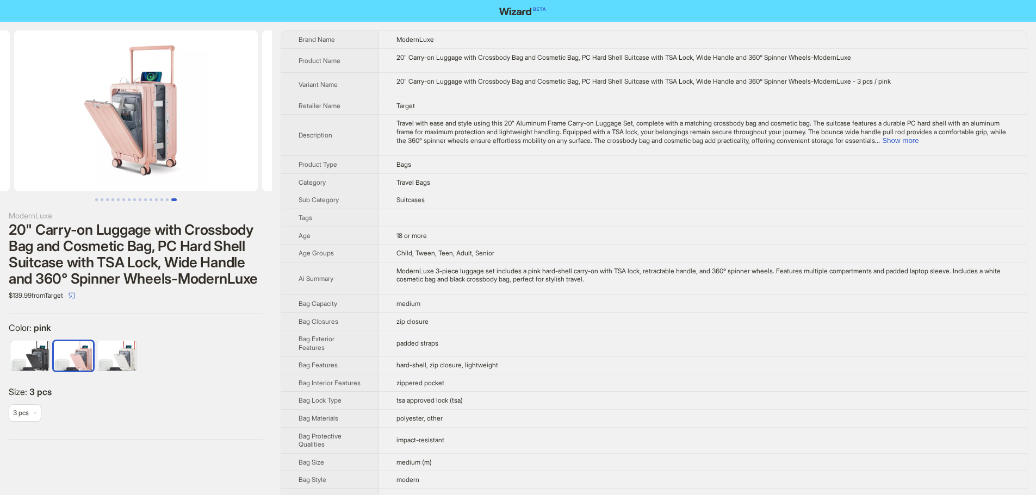
drag, startPoint x: 111, startPoint y: 166, endPoint x: 250, endPoint y: 160, distance: 138.8
click at [235, 161] on ul at bounding box center [136, 110] width 272 height 161
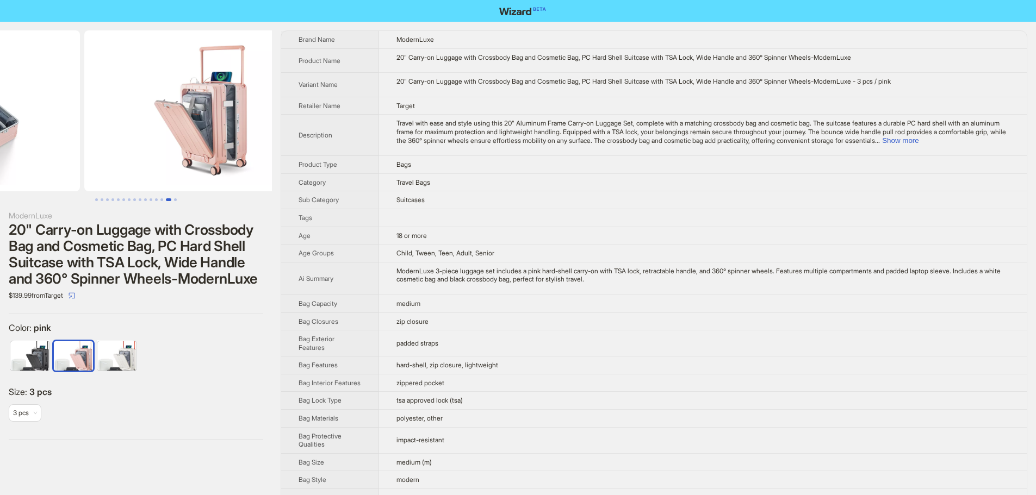
drag, startPoint x: 107, startPoint y: 169, endPoint x: 120, endPoint y: 167, distance: 12.6
click at [250, 160] on img at bounding box center [206, 110] width 244 height 161
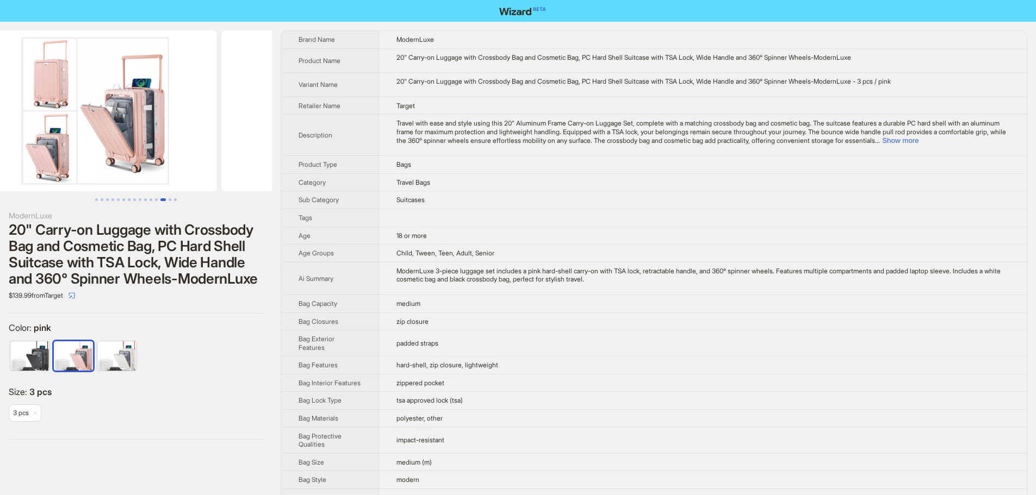
drag, startPoint x: 137, startPoint y: 159, endPoint x: 210, endPoint y: 153, distance: 73.2
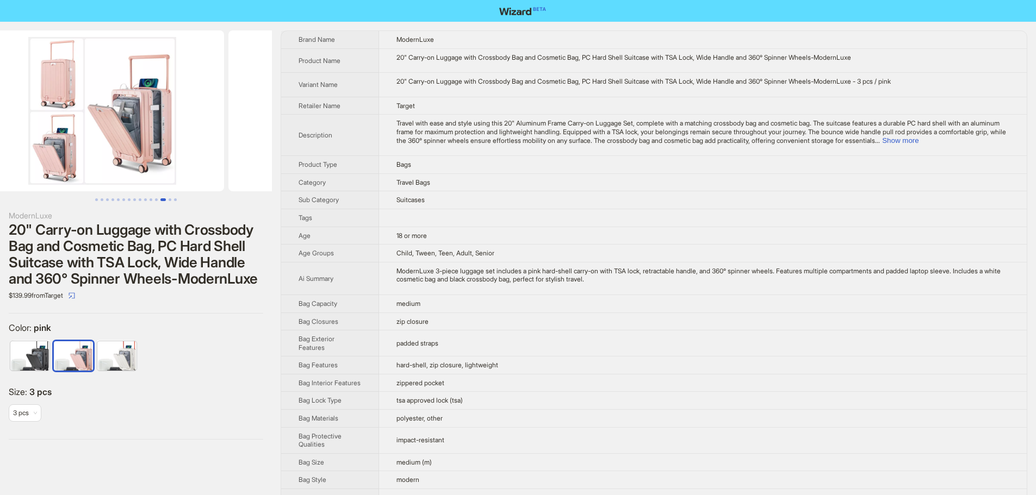
click at [228, 153] on img at bounding box center [350, 110] width 244 height 161
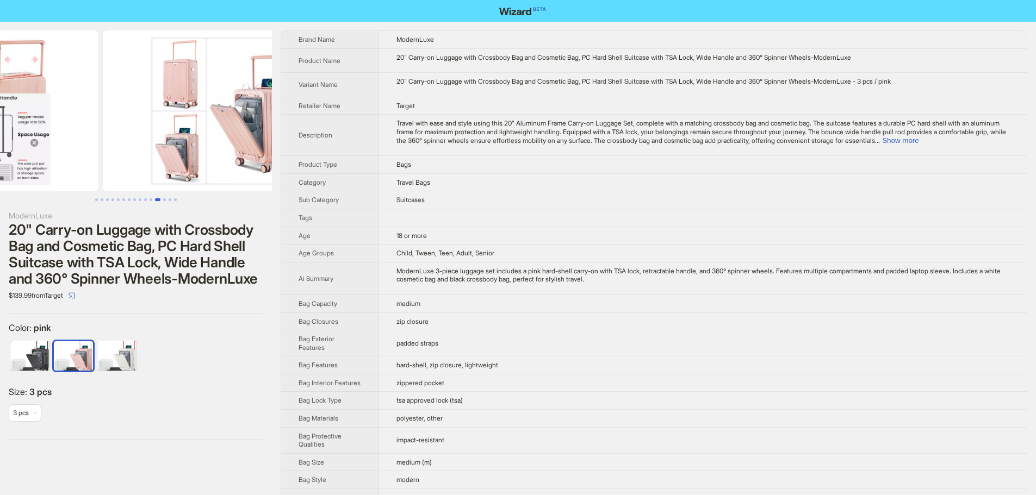
drag, startPoint x: 113, startPoint y: 160, endPoint x: 215, endPoint y: 158, distance: 102.3
click at [238, 154] on ul at bounding box center [136, 110] width 272 height 161
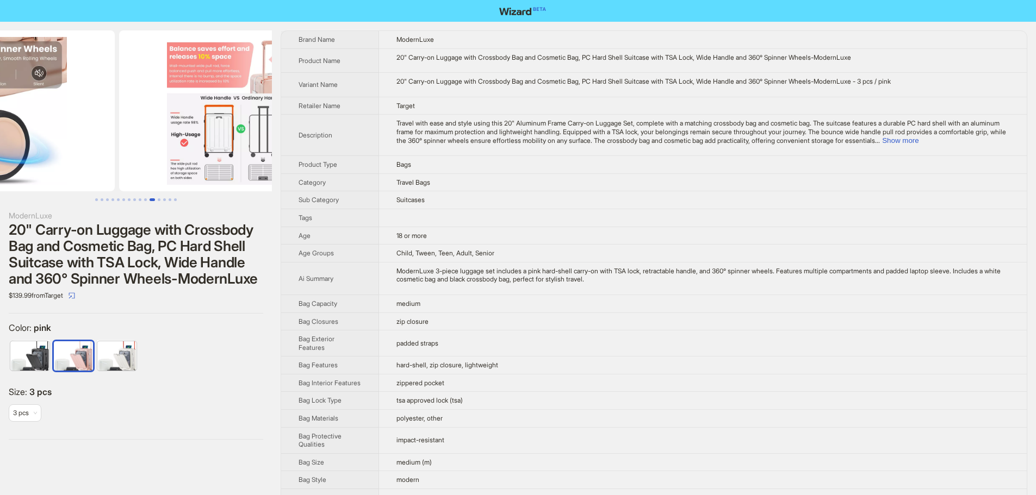
drag, startPoint x: 89, startPoint y: 167, endPoint x: 235, endPoint y: 159, distance: 147.1
click at [235, 158] on img at bounding box center [241, 110] width 244 height 161
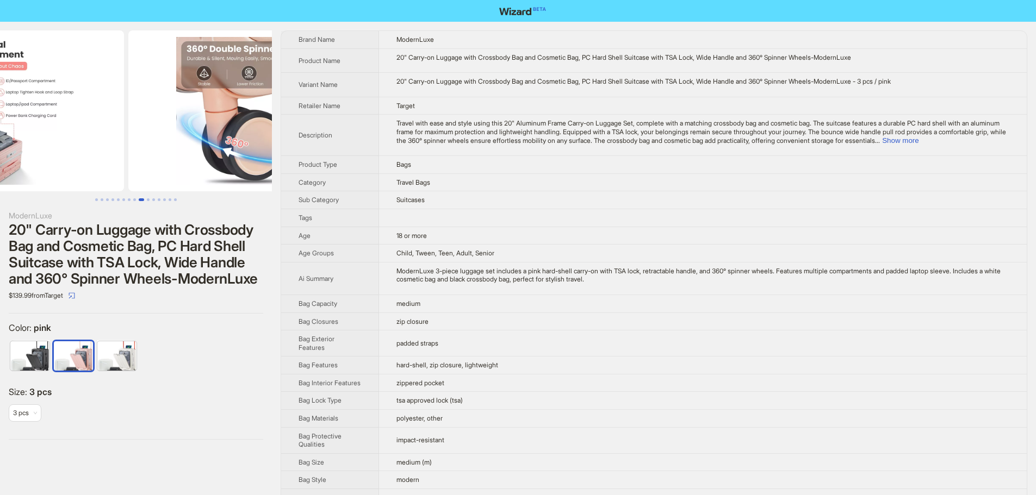
drag, startPoint x: 237, startPoint y: 159, endPoint x: 160, endPoint y: 163, distance: 76.7
click at [240, 159] on img at bounding box center [250, 110] width 244 height 161
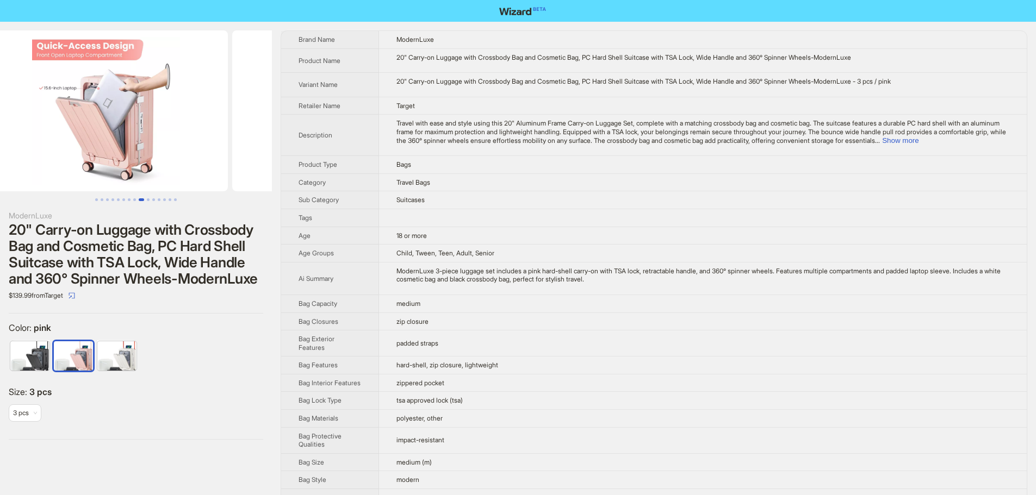
drag, startPoint x: 136, startPoint y: 163, endPoint x: 260, endPoint y: 161, distance: 123.5
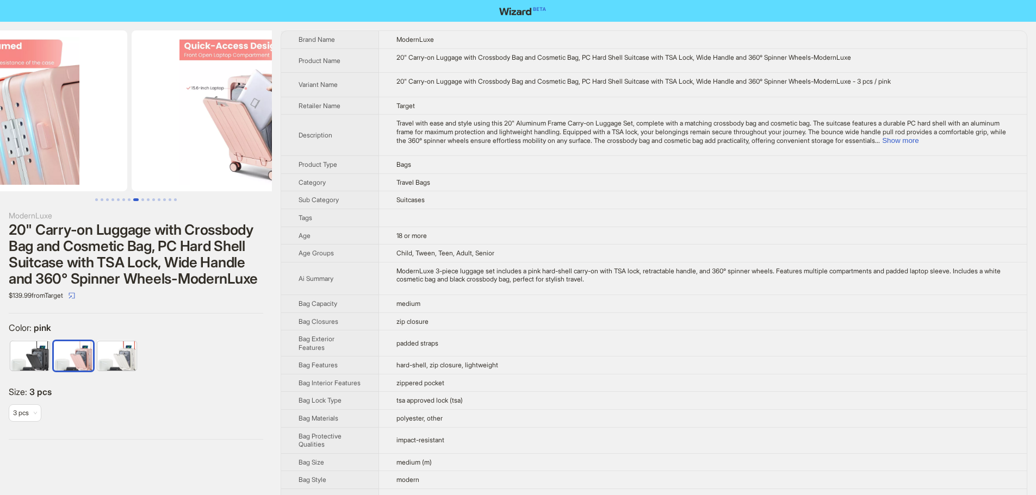
drag, startPoint x: 143, startPoint y: 169, endPoint x: 301, endPoint y: 165, distance: 157.7
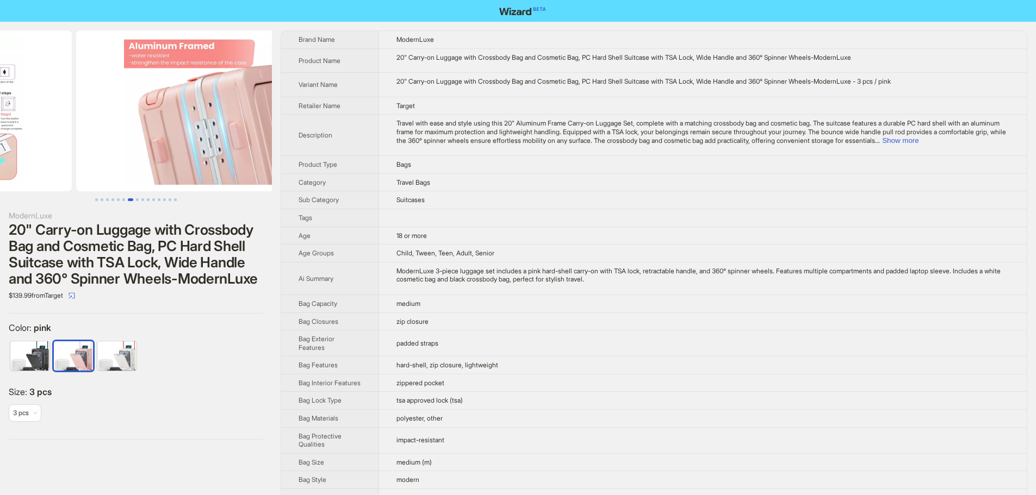
drag, startPoint x: 157, startPoint y: 173, endPoint x: 237, endPoint y: 178, distance: 79.5
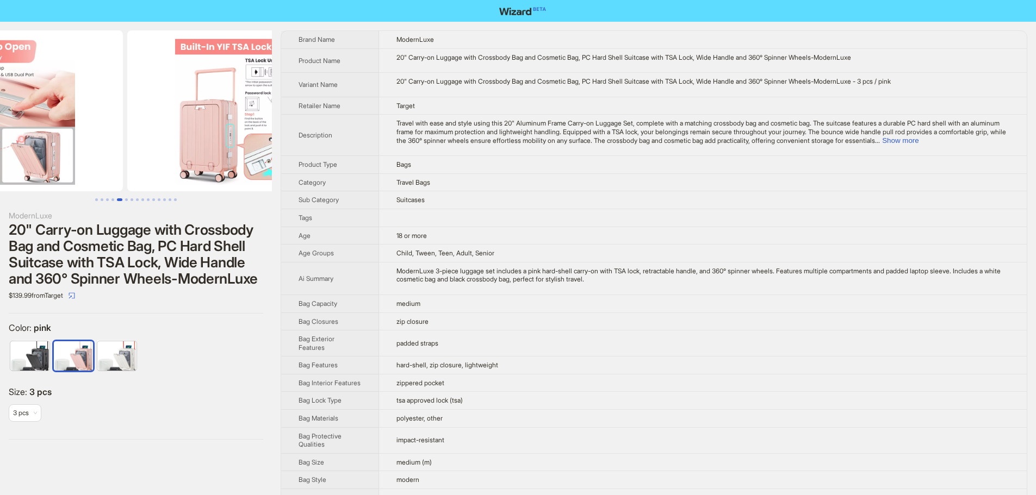
drag, startPoint x: 160, startPoint y: 177, endPoint x: 304, endPoint y: 167, distance: 144.4
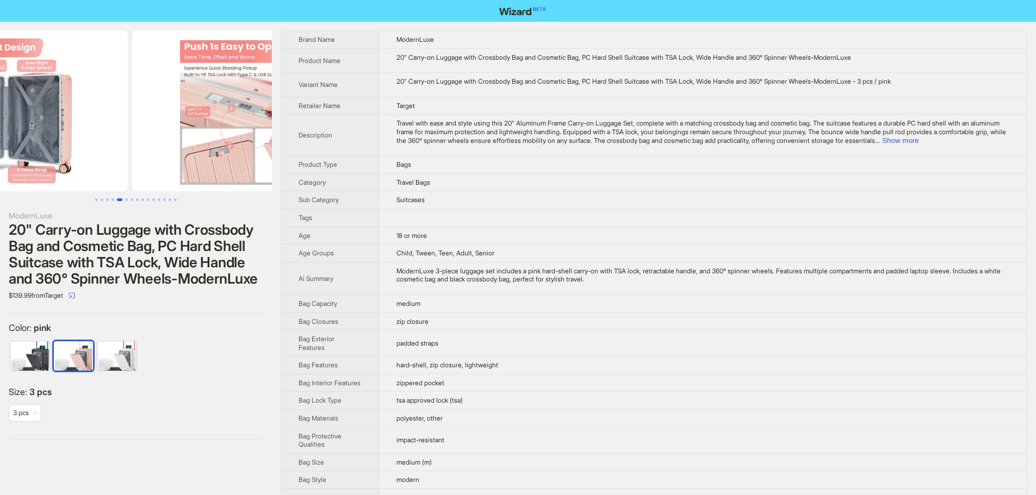
drag, startPoint x: 165, startPoint y: 166, endPoint x: 211, endPoint y: 159, distance: 46.2
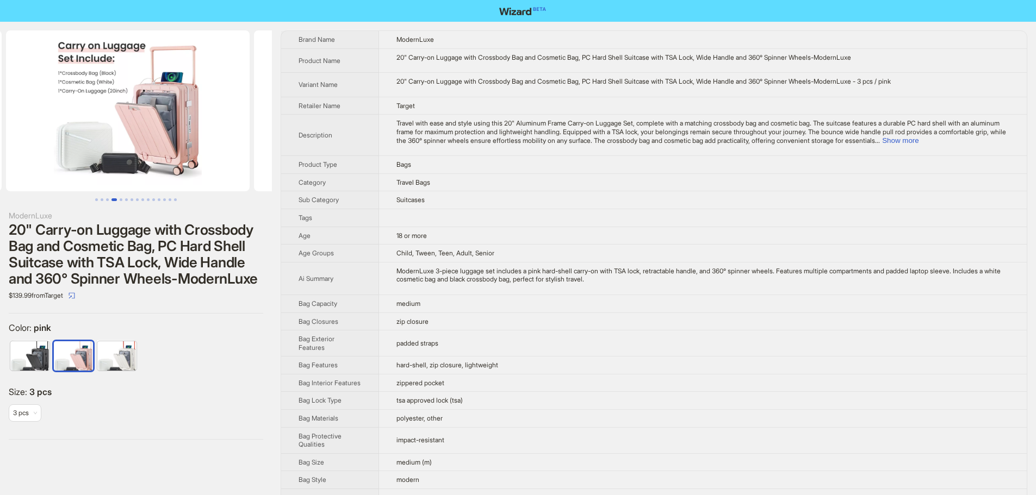
drag, startPoint x: 178, startPoint y: 155, endPoint x: 308, endPoint y: 148, distance: 130.7
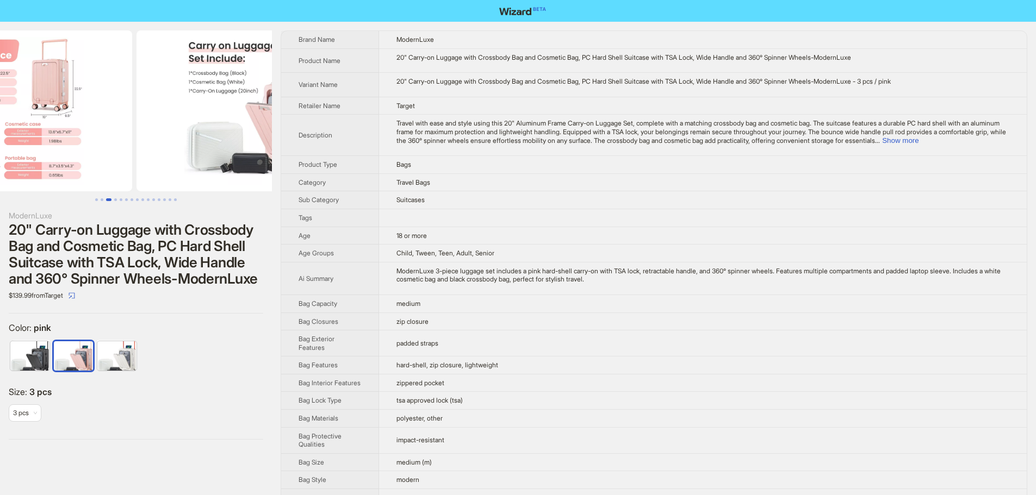
drag, startPoint x: 191, startPoint y: 156, endPoint x: 350, endPoint y: 145, distance: 159.7
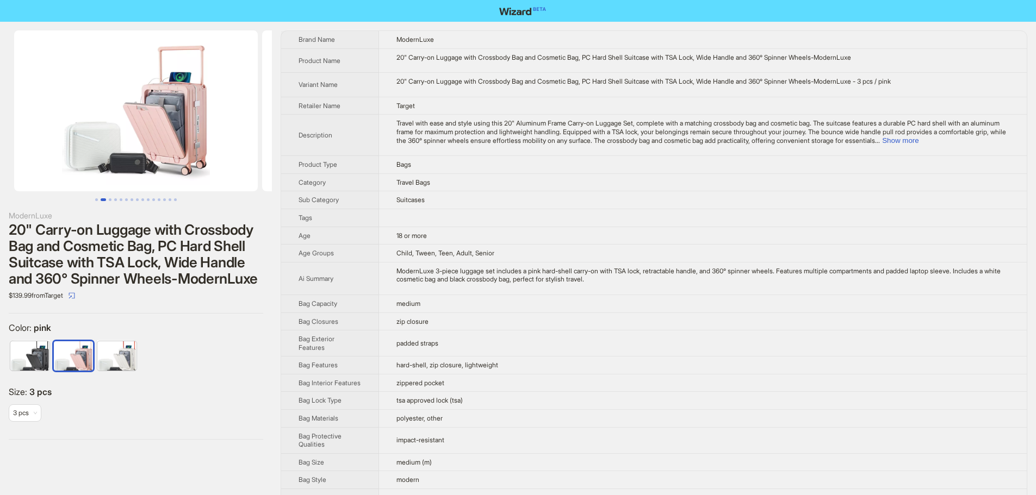
drag, startPoint x: 263, startPoint y: 146, endPoint x: 363, endPoint y: 147, distance: 100.1
drag
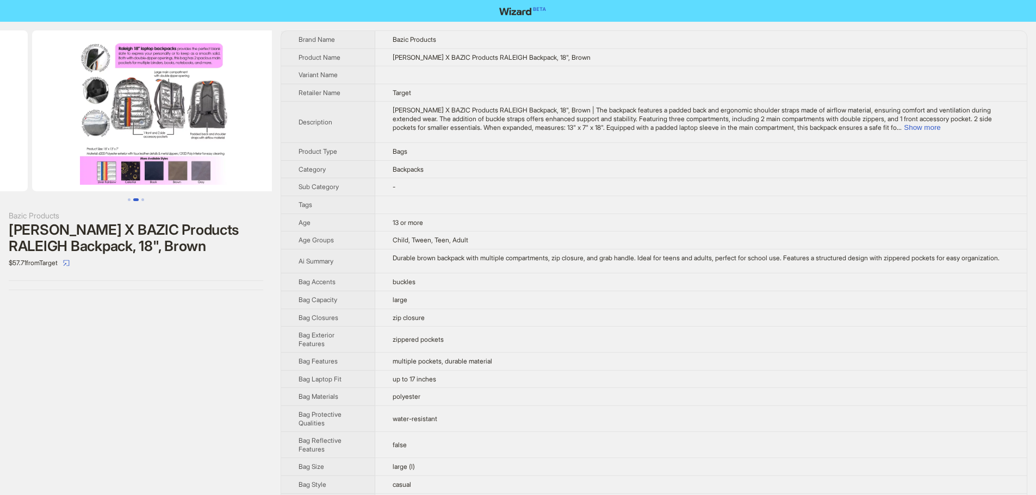
drag, startPoint x: 224, startPoint y: 136, endPoint x: 69, endPoint y: 148, distance: 155.4
click at [76, 147] on ul at bounding box center [136, 110] width 272 height 161
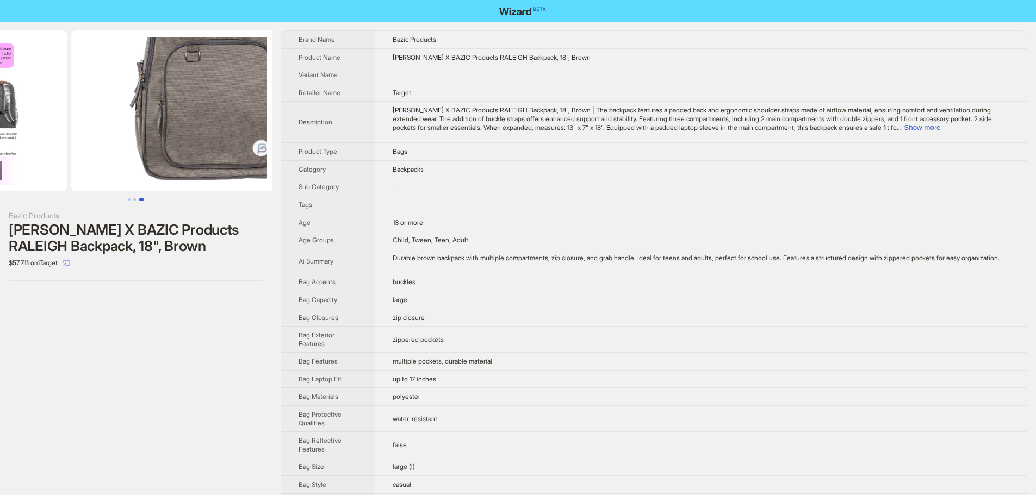
drag, startPoint x: 210, startPoint y: 152, endPoint x: 80, endPoint y: 166, distance: 130.7
click at [71, 166] on ul at bounding box center [136, 110] width 272 height 161
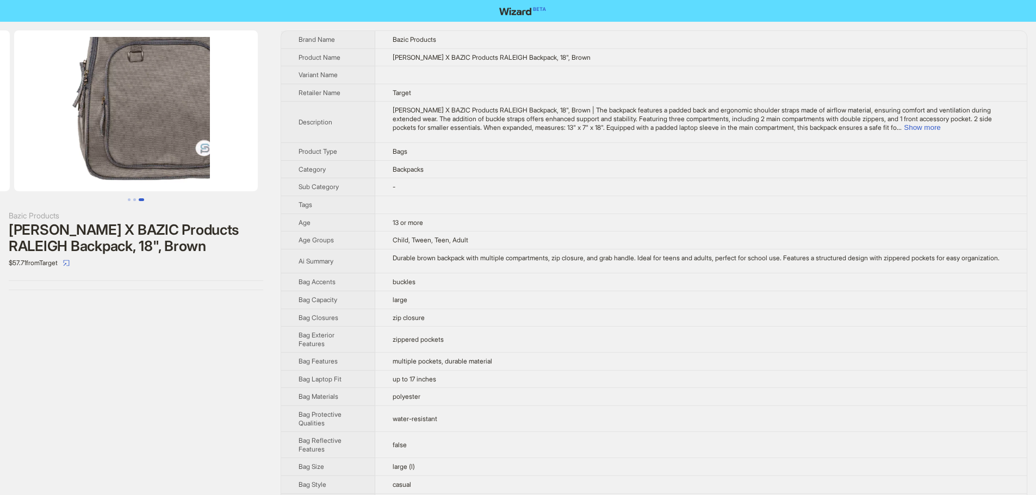
drag, startPoint x: 174, startPoint y: 163, endPoint x: 92, endPoint y: 164, distance: 81.6
click at [97, 163] on img at bounding box center [136, 110] width 244 height 161
drag, startPoint x: 177, startPoint y: 162, endPoint x: 51, endPoint y: 167, distance: 125.7
click at [60, 164] on img at bounding box center [136, 110] width 244 height 161
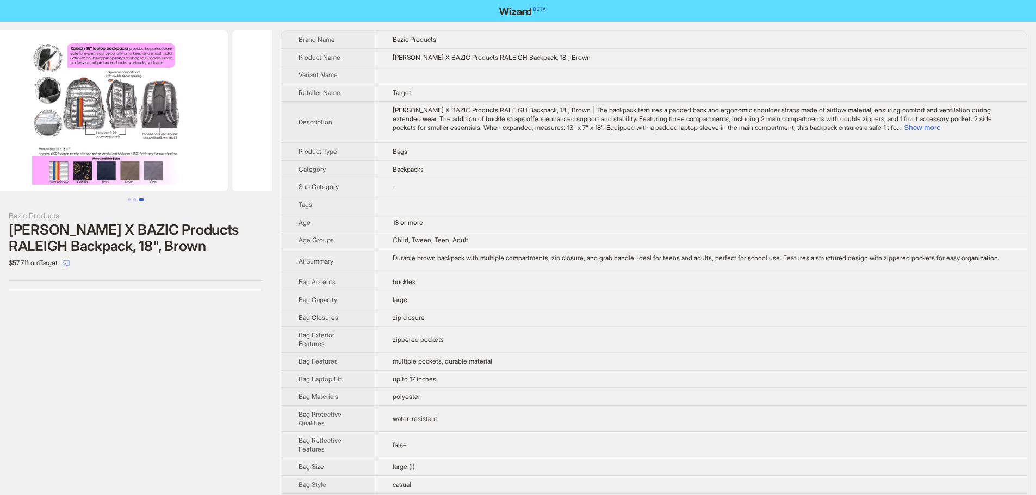
drag, startPoint x: 48, startPoint y: 169, endPoint x: 232, endPoint y: 166, distance: 183.3
click at [224, 166] on ul at bounding box center [136, 110] width 272 height 161
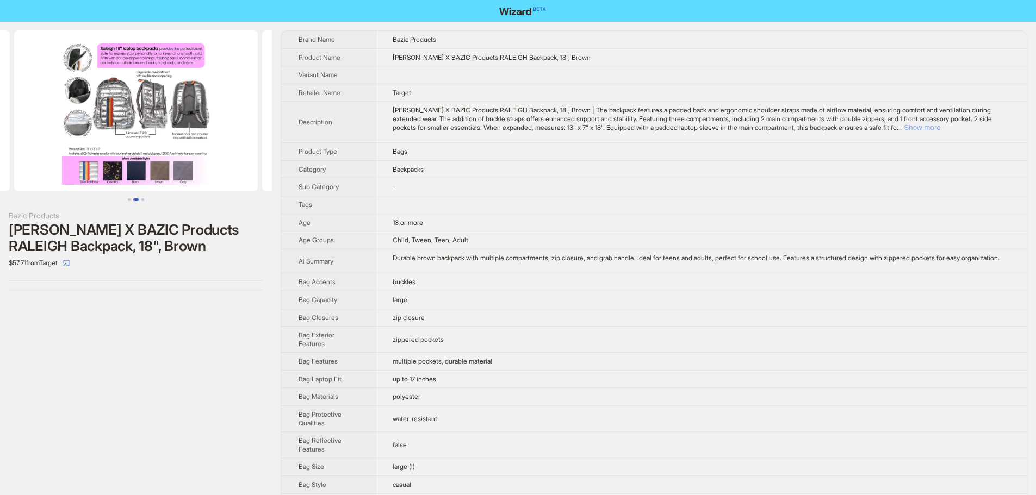
click at [940, 127] on button "Show more" at bounding box center [922, 127] width 36 height 8
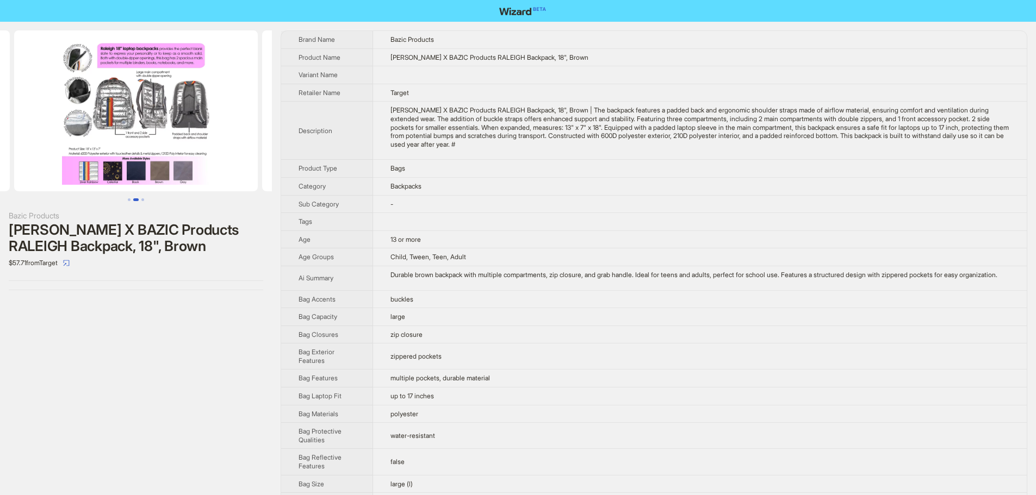
click at [883, 196] on td "-" at bounding box center [700, 204] width 654 height 18
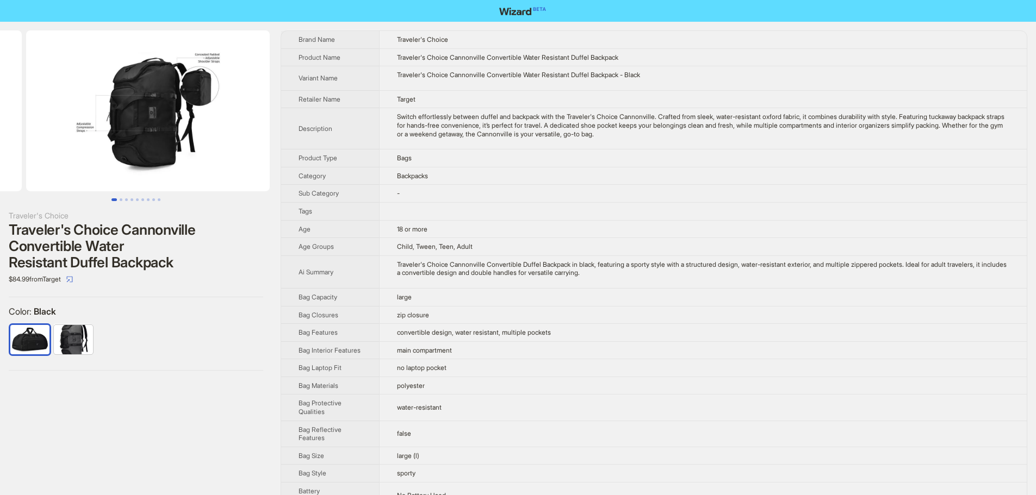
drag, startPoint x: 130, startPoint y: 148, endPoint x: 0, endPoint y: 157, distance: 130.3
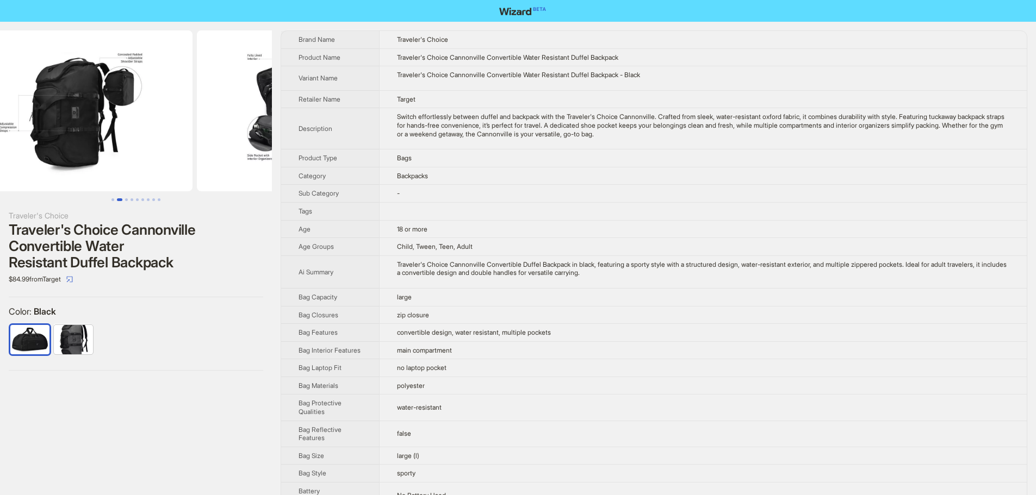
scroll to position [0, 496]
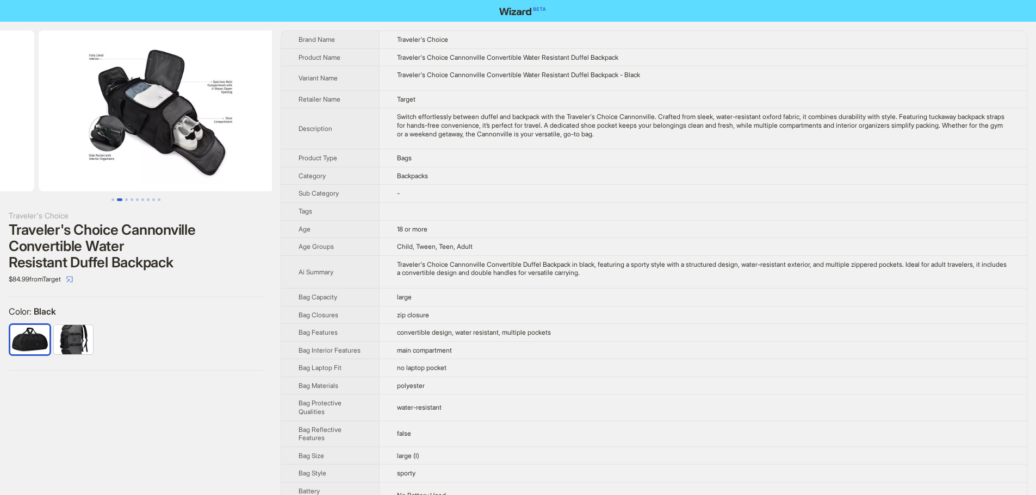
drag, startPoint x: 167, startPoint y: 157, endPoint x: 35, endPoint y: 159, distance: 132.2
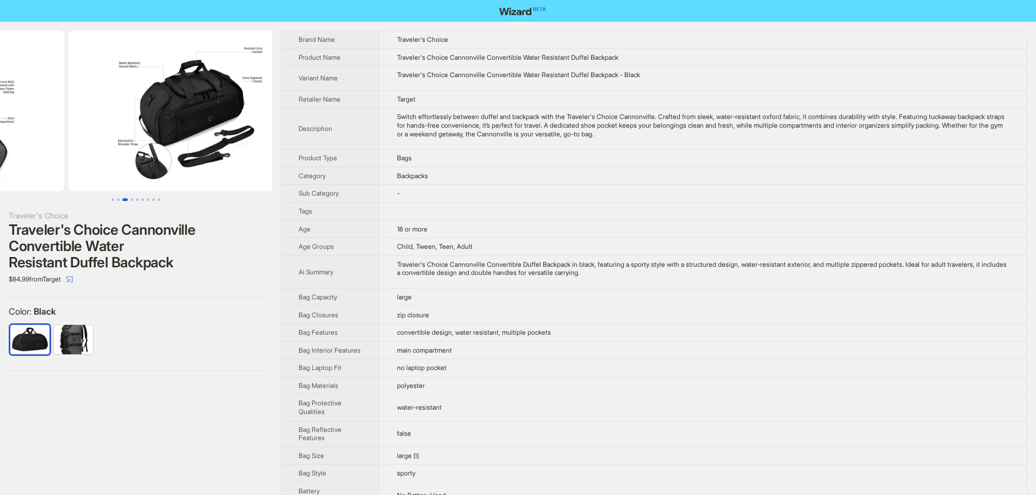
drag, startPoint x: 178, startPoint y: 160, endPoint x: 58, endPoint y: 169, distance: 120.5
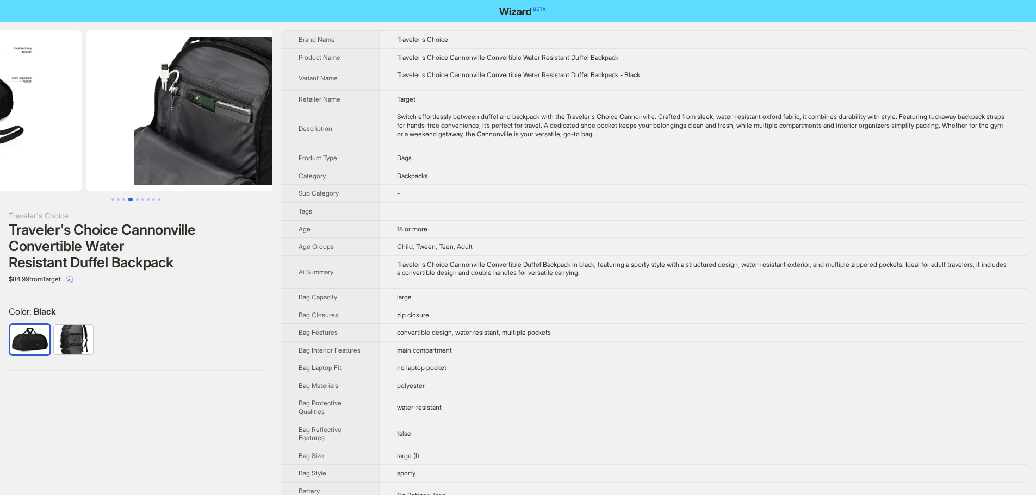
drag, startPoint x: 95, startPoint y: 169, endPoint x: 83, endPoint y: 170, distance: 12.0
click at [83, 170] on ul at bounding box center [136, 110] width 272 height 161
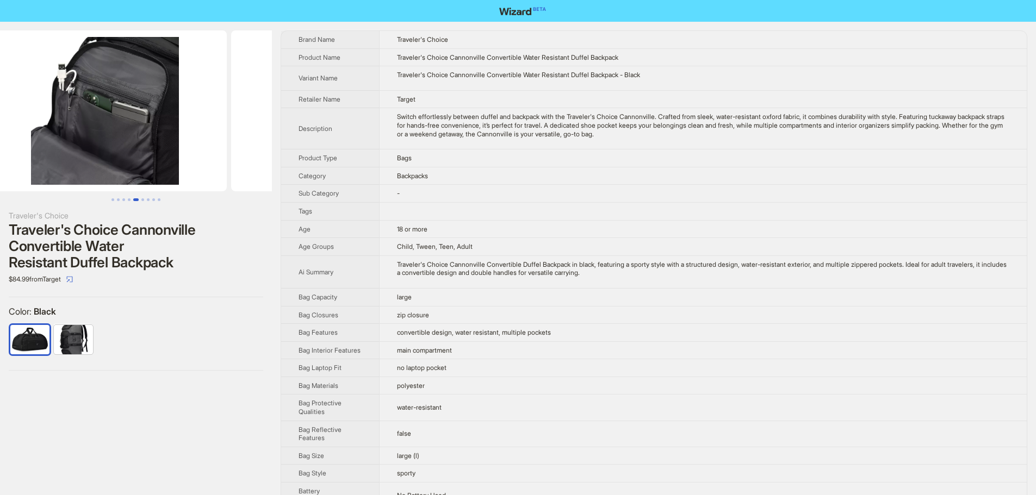
scroll to position [0, 1240]
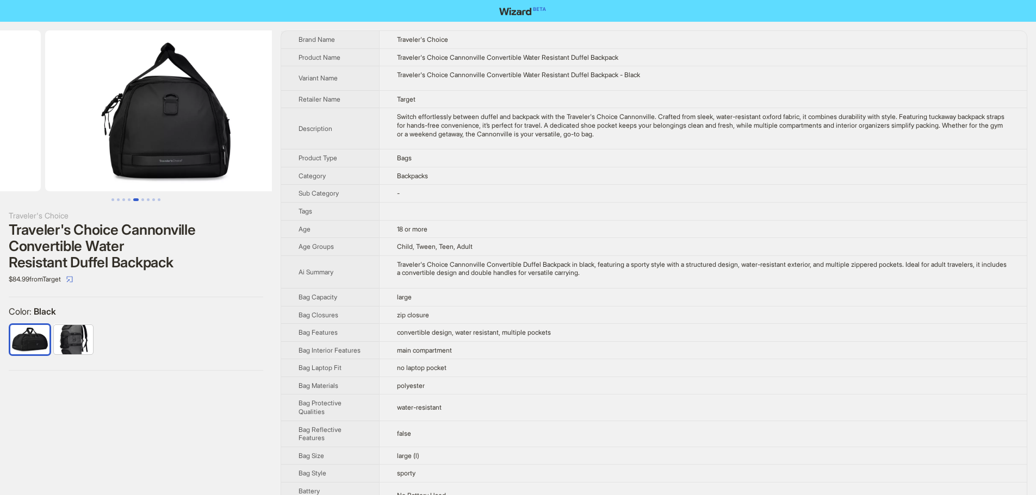
drag, startPoint x: 113, startPoint y: 171, endPoint x: 95, endPoint y: 171, distance: 18.5
click at [95, 171] on ul at bounding box center [136, 110] width 272 height 161
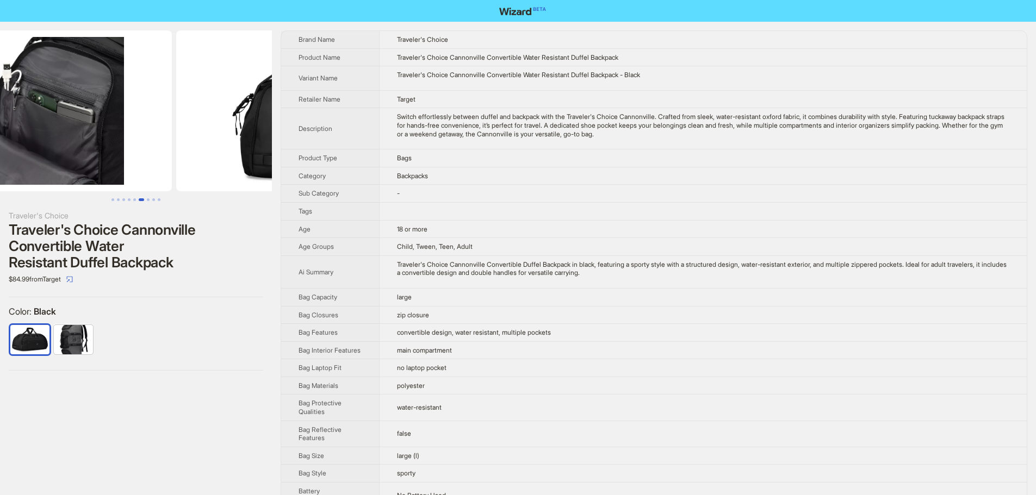
drag, startPoint x: 196, startPoint y: 133, endPoint x: 359, endPoint y: 132, distance: 163.1
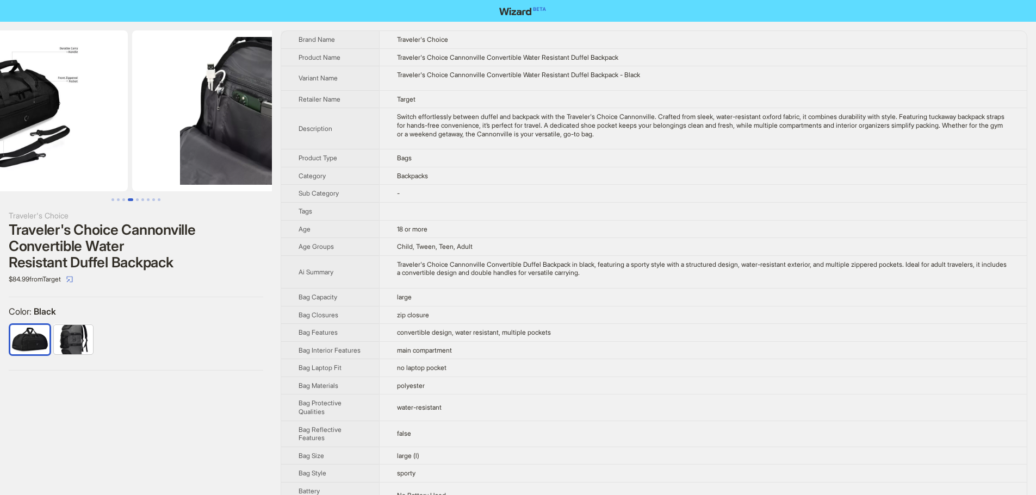
drag, startPoint x: 186, startPoint y: 123, endPoint x: 250, endPoint y: 123, distance: 64.2
click at [269, 123] on img at bounding box center [254, 110] width 244 height 161
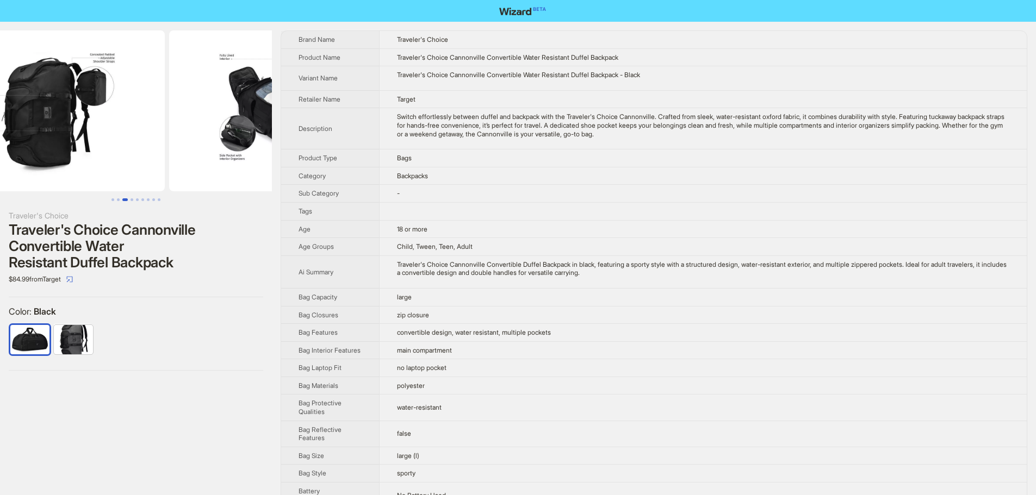
drag, startPoint x: 269, startPoint y: 122, endPoint x: 408, endPoint y: 122, distance: 138.7
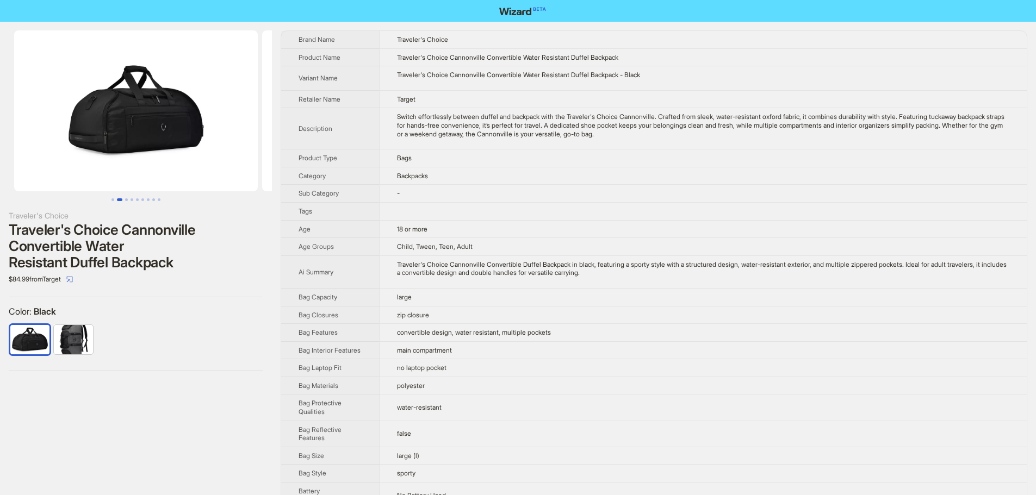
drag, startPoint x: 152, startPoint y: 123, endPoint x: 590, endPoint y: 122, distance: 437.8
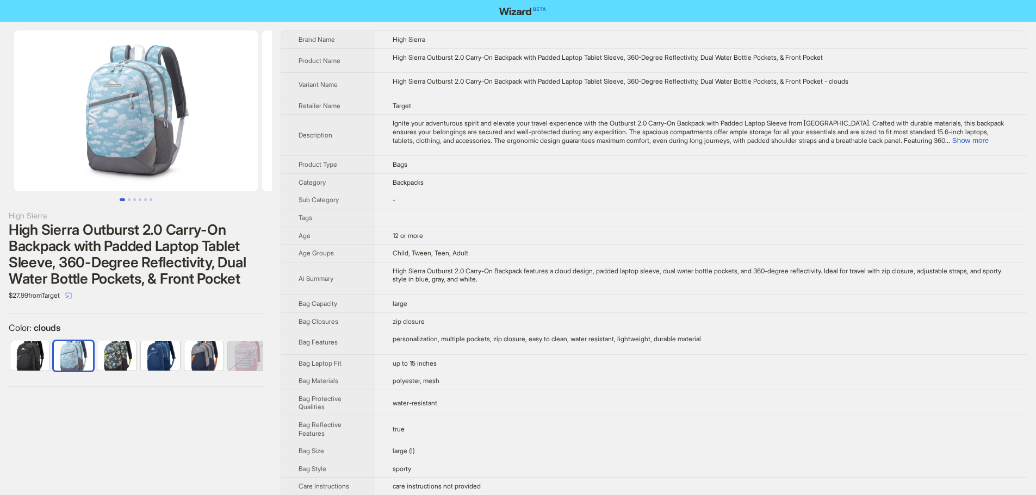
scroll to position [0, 7]
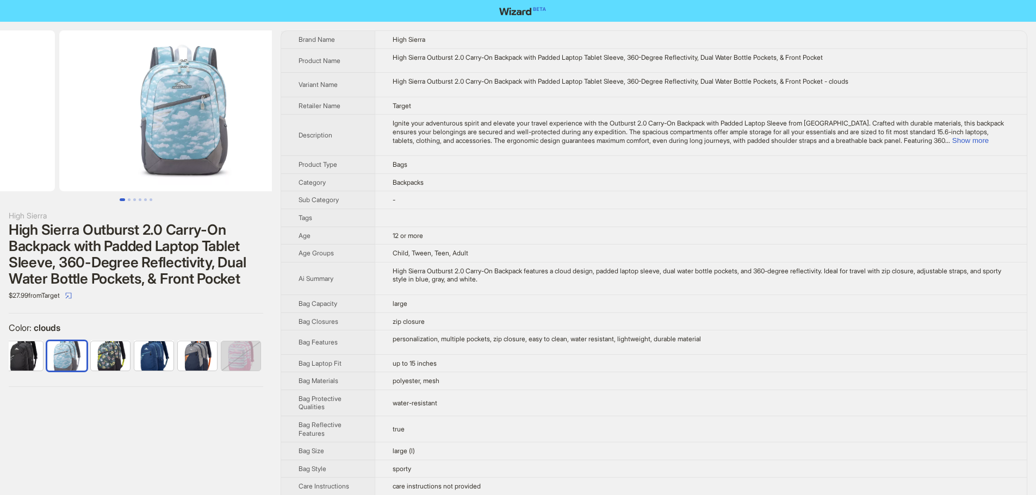
drag, startPoint x: 146, startPoint y: 129, endPoint x: 41, endPoint y: 130, distance: 105.0
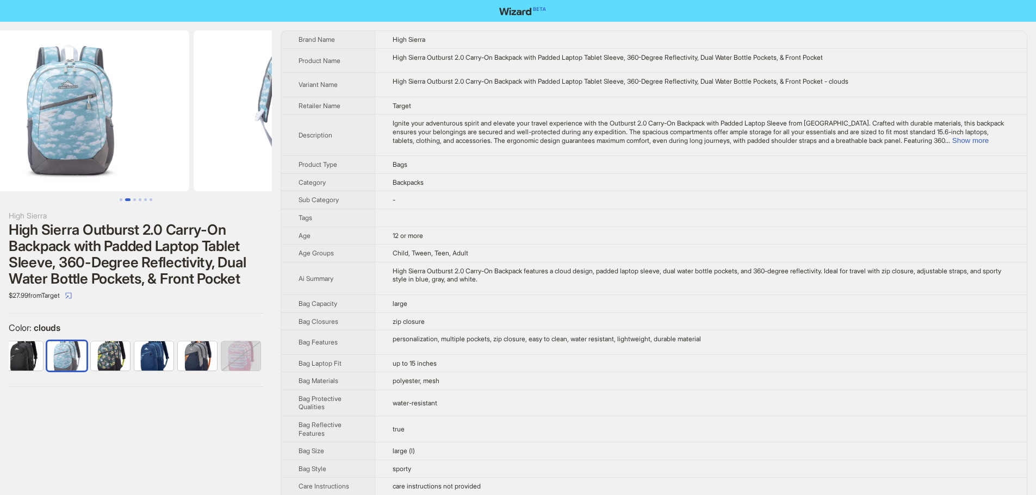
drag, startPoint x: 153, startPoint y: 126, endPoint x: 39, endPoint y: 133, distance: 115.0
click at [41, 133] on img at bounding box center [68, 110] width 244 height 161
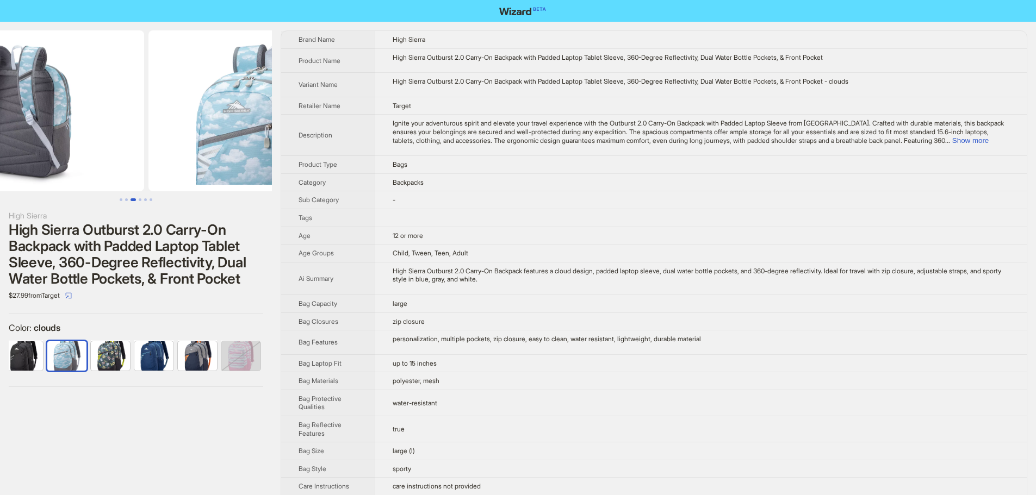
drag, startPoint x: 145, startPoint y: 128, endPoint x: 46, endPoint y: 136, distance: 99.9
click at [47, 136] on img at bounding box center [22, 110] width 244 height 161
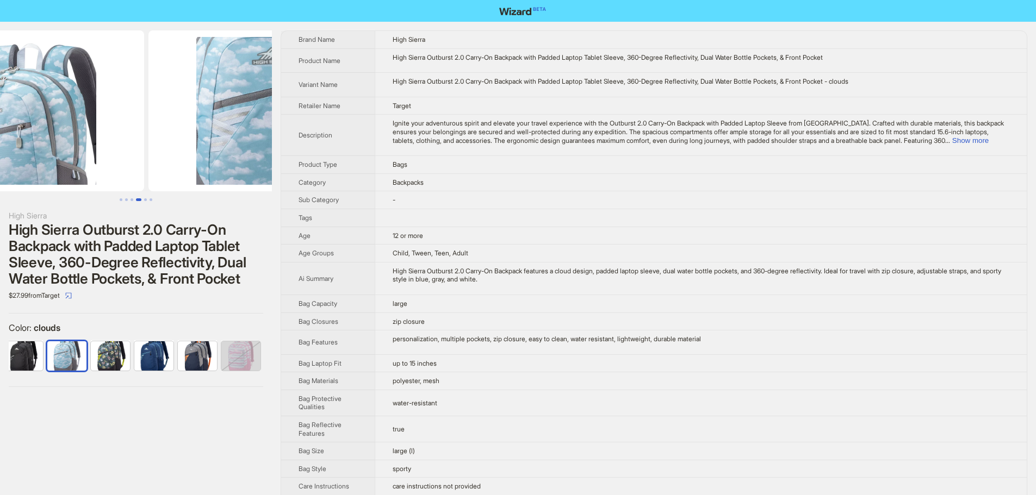
drag, startPoint x: 165, startPoint y: 128, endPoint x: 38, endPoint y: 136, distance: 127.5
click at [39, 136] on img at bounding box center [22, 110] width 244 height 161
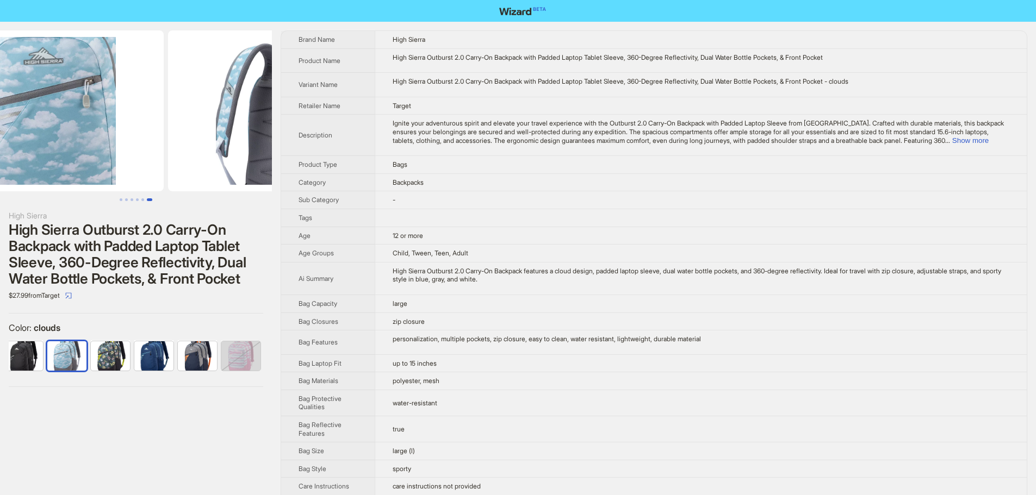
drag, startPoint x: 148, startPoint y: 128, endPoint x: 51, endPoint y: 139, distance: 97.9
click at [52, 138] on li at bounding box center [42, 110] width 248 height 161
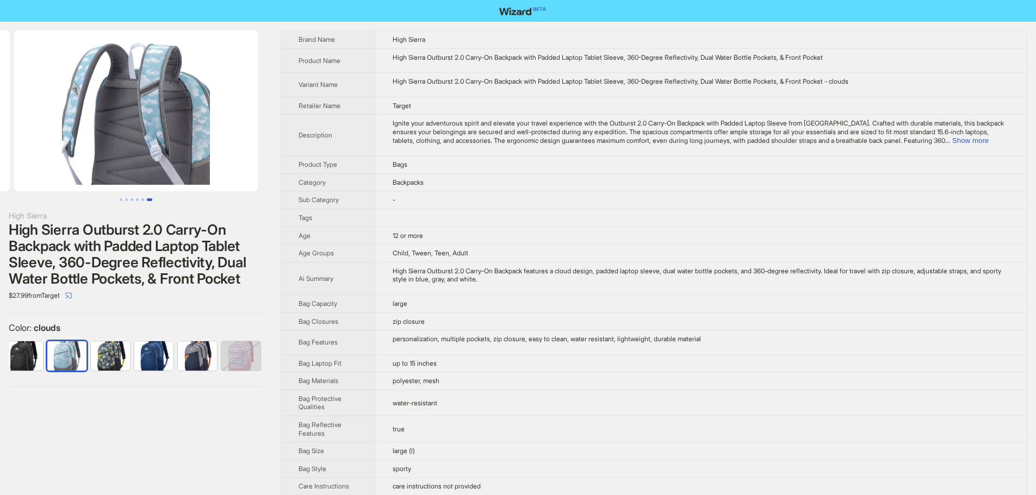
drag, startPoint x: 145, startPoint y: 136, endPoint x: 52, endPoint y: 140, distance: 93.6
click at [49, 139] on img at bounding box center [136, 110] width 244 height 161
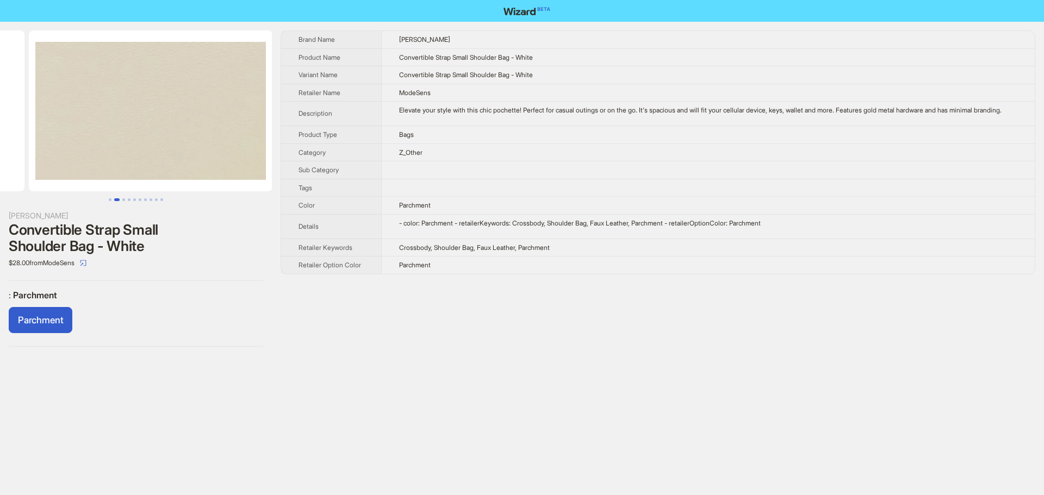
scroll to position [0, 243]
drag, startPoint x: 135, startPoint y: 159, endPoint x: 45, endPoint y: 162, distance: 90.3
click at [45, 162] on ul at bounding box center [136, 110] width 272 height 161
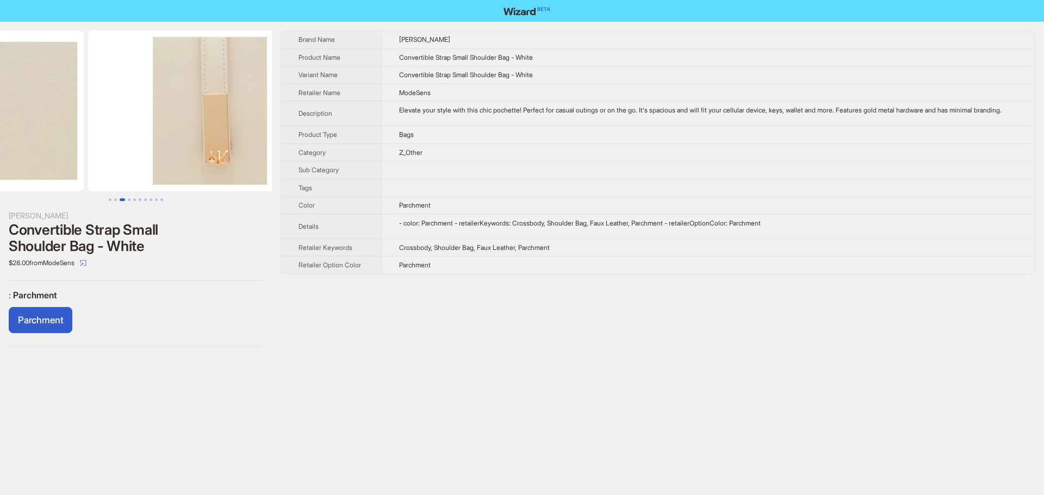
drag, startPoint x: 152, startPoint y: 143, endPoint x: 35, endPoint y: 140, distance: 117.5
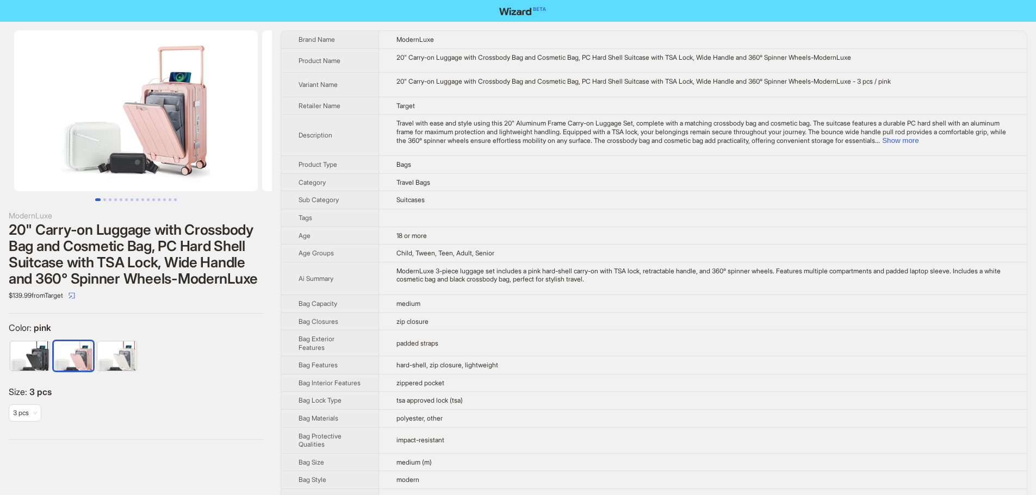
click at [825, 188] on td "Travel Bags" at bounding box center [703, 182] width 648 height 18
drag, startPoint x: 871, startPoint y: 82, endPoint x: 961, endPoint y: 94, distance: 90.5
click at [961, 94] on td "20" Carry-on Luggage with Crossbody Bag and Cosmetic Bag, PC Hard Shell Suitcas…" at bounding box center [703, 85] width 648 height 24
click at [924, 89] on td "20" Carry-on Luggage with Crossbody Bag and Cosmetic Bag, PC Hard Shell Suitcas…" at bounding box center [703, 85] width 648 height 24
click at [918, 142] on button "Show more" at bounding box center [900, 140] width 36 height 8
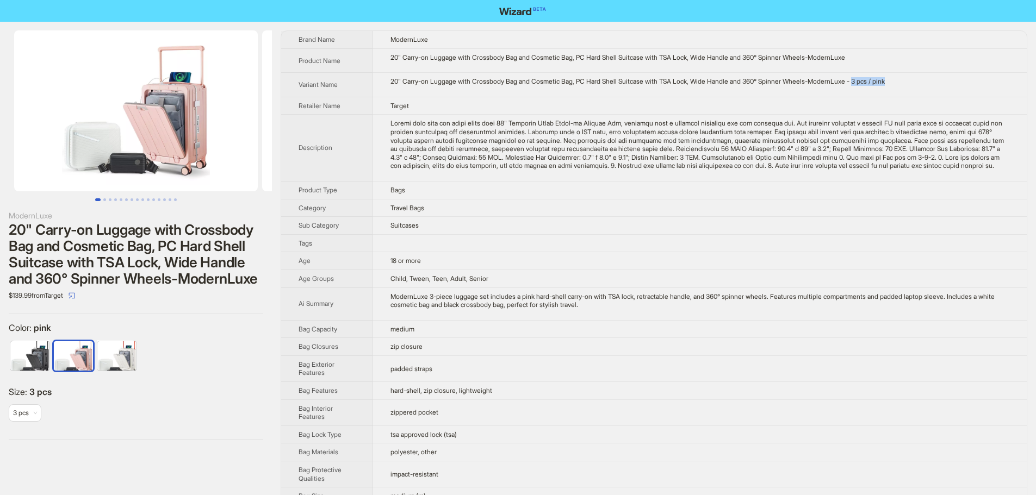
drag, startPoint x: 864, startPoint y: 84, endPoint x: 915, endPoint y: 83, distance: 51.1
click at [915, 83] on div "20" Carry-on Luggage with Crossbody Bag and Cosmetic Bag, PC Hard Shell Suitcas…" at bounding box center [699, 81] width 619 height 9
drag, startPoint x: 864, startPoint y: 83, endPoint x: 895, endPoint y: 82, distance: 30.5
click at [895, 82] on div "20" Carry-on Luggage with Crossbody Bag and Cosmetic Bag, PC Hard Shell Suitcas…" at bounding box center [699, 81] width 619 height 9
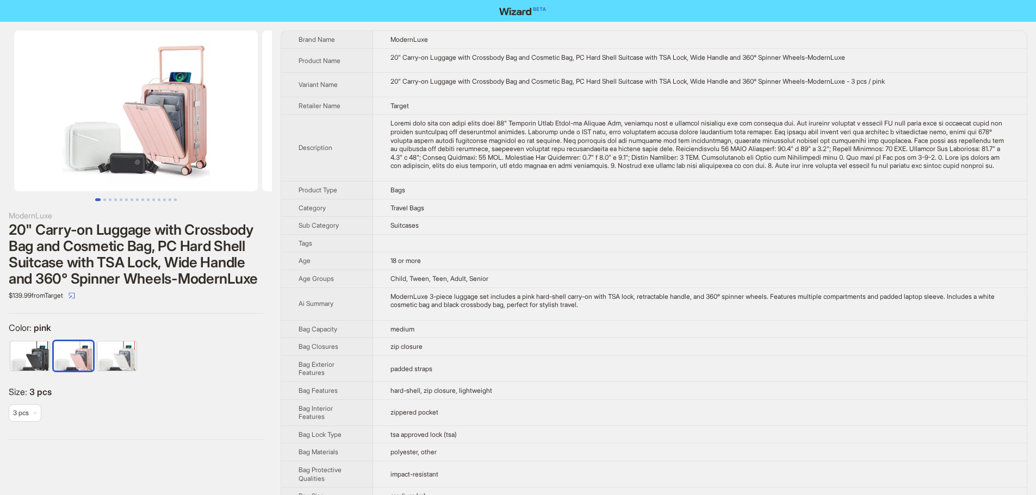
click at [897, 86] on td "20" Carry-on Luggage with Crossbody Bag and Cosmetic Bag, PC Hard Shell Suitcas…" at bounding box center [700, 85] width 654 height 24
drag, startPoint x: 866, startPoint y: 82, endPoint x: 915, endPoint y: 78, distance: 49.7
click at [915, 78] on div "20" Carry-on Luggage with Crossbody Bag and Cosmetic Bag, PC Hard Shell Suitcas…" at bounding box center [699, 81] width 619 height 9
click at [910, 86] on td "20" Carry-on Luggage with Crossbody Bag and Cosmetic Bag, PC Hard Shell Suitcas…" at bounding box center [700, 85] width 654 height 24
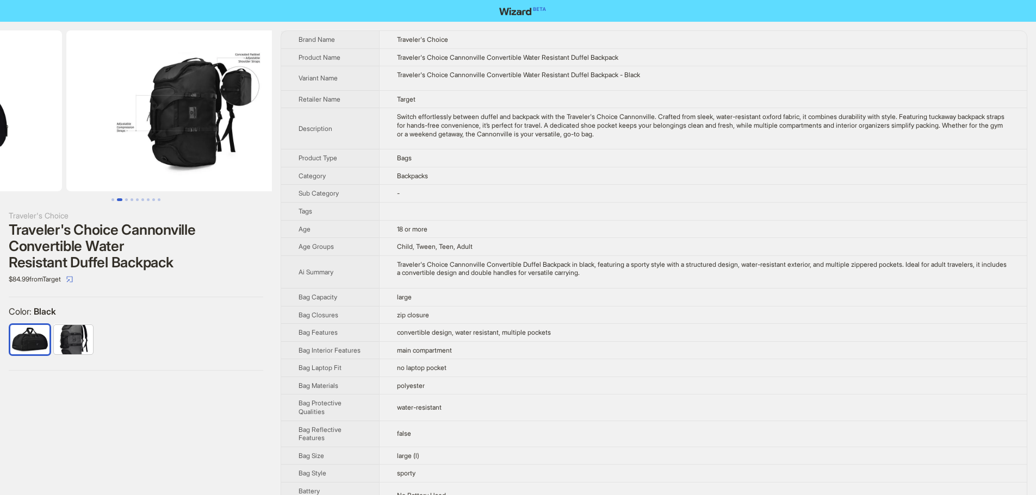
scroll to position [0, 248]
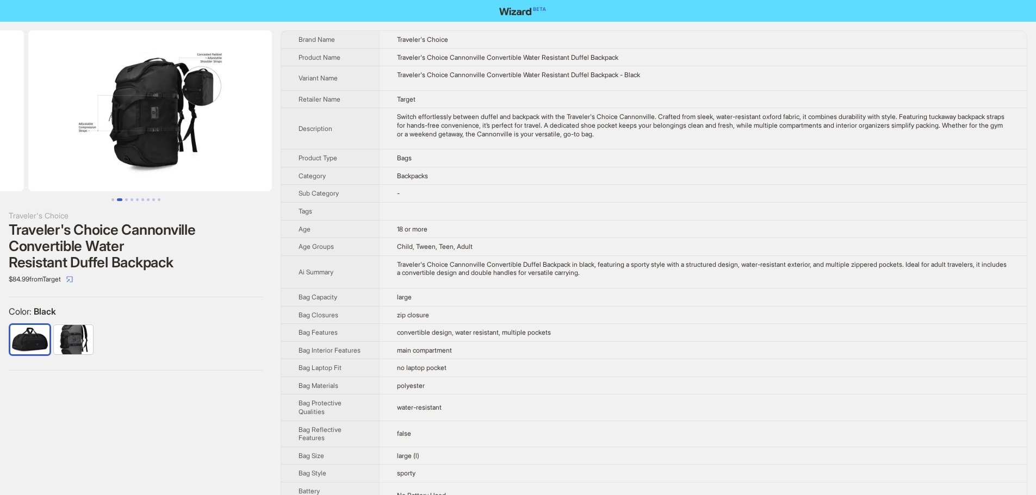
drag, startPoint x: 156, startPoint y: 145, endPoint x: 59, endPoint y: 146, distance: 97.3
click at [59, 146] on ul at bounding box center [136, 110] width 272 height 161
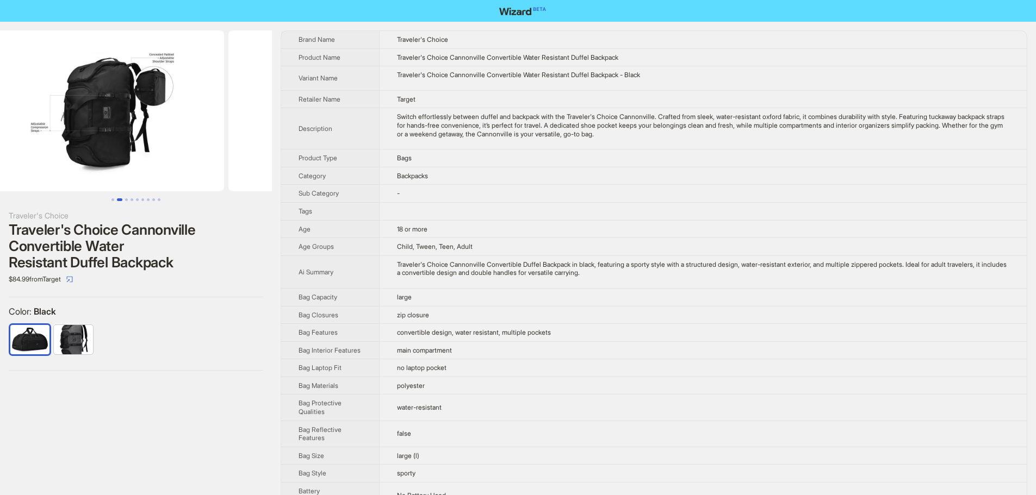
scroll to position [0, 496]
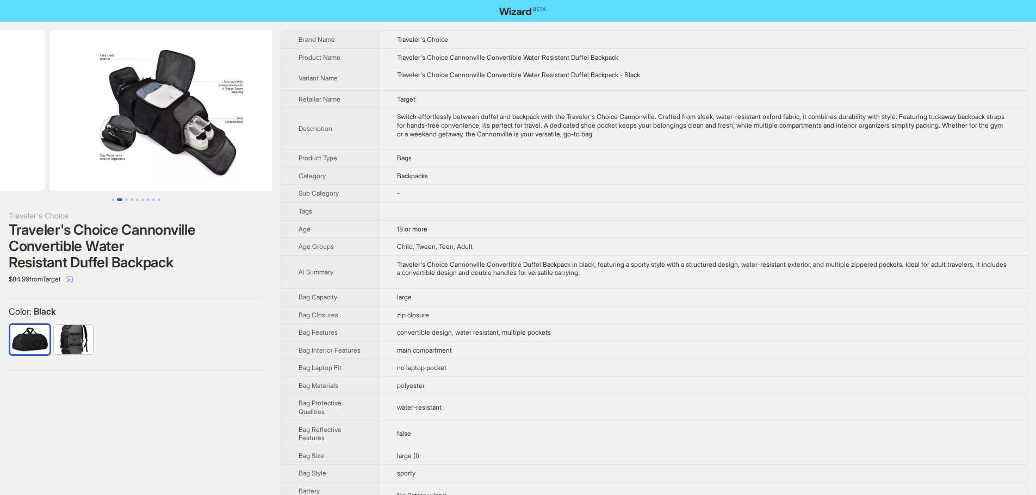
drag, startPoint x: 159, startPoint y: 126, endPoint x: 42, endPoint y: 126, distance: 117.5
click at [46, 126] on ul at bounding box center [136, 110] width 272 height 161
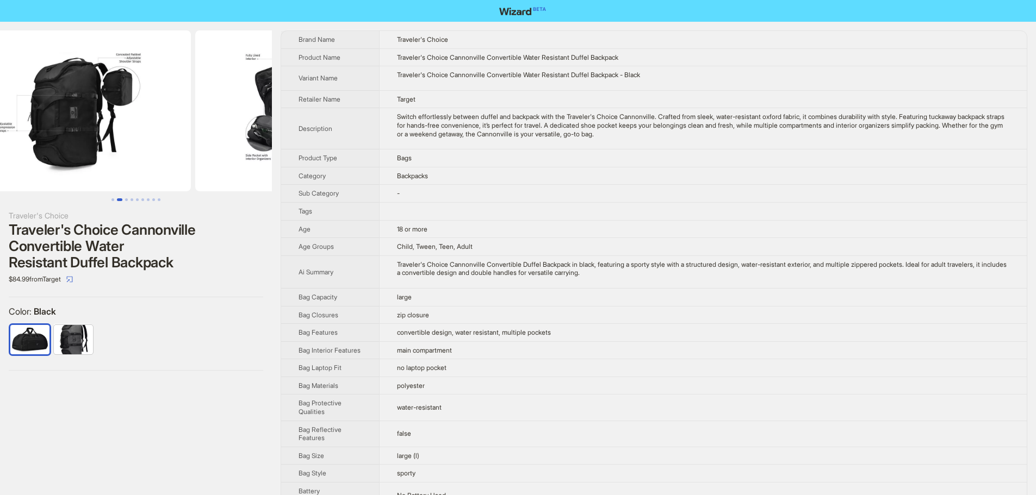
drag, startPoint x: 202, startPoint y: 122, endPoint x: 352, endPoint y: 122, distance: 150.1
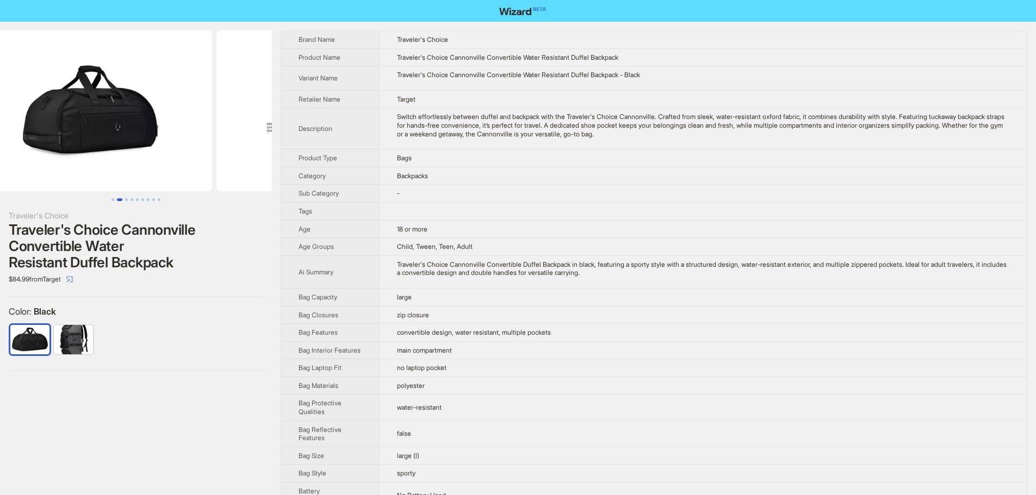
drag, startPoint x: 235, startPoint y: 125, endPoint x: 326, endPoint y: 131, distance: 91.0
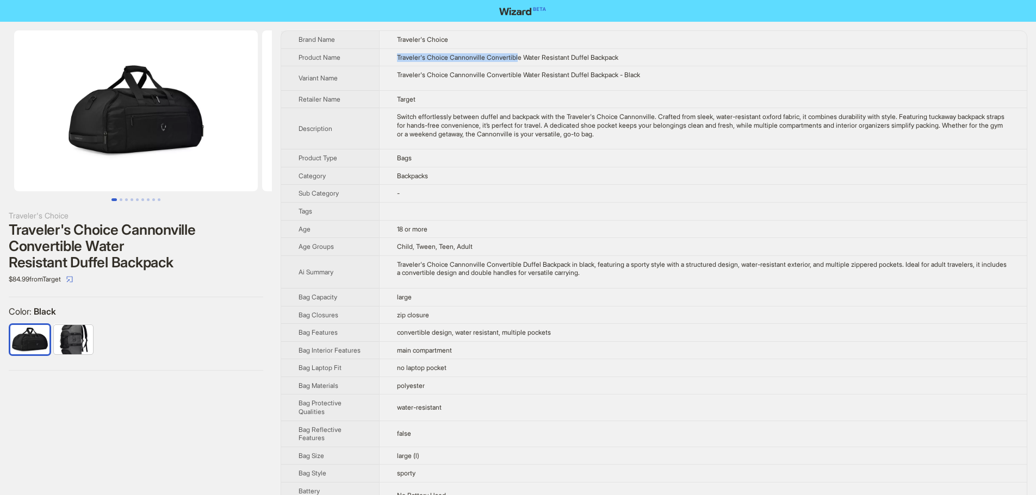
drag, startPoint x: 389, startPoint y: 58, endPoint x: 518, endPoint y: 61, distance: 128.9
click at [518, 61] on td "Traveler's Choice Cannonville Convertible Water Resistant Duffel Backpack" at bounding box center [703, 57] width 648 height 18
click at [443, 61] on span "Traveler's Choice Cannonville Convertible Water Resistant Duffel Backpack" at bounding box center [507, 57] width 221 height 8
drag, startPoint x: 446, startPoint y: 59, endPoint x: 359, endPoint y: 60, distance: 87.0
click at [359, 60] on tr "Product Name Traveler's Choice Cannonville Convertible Water Resistant Duffel B…" at bounding box center [654, 57] width 746 height 18
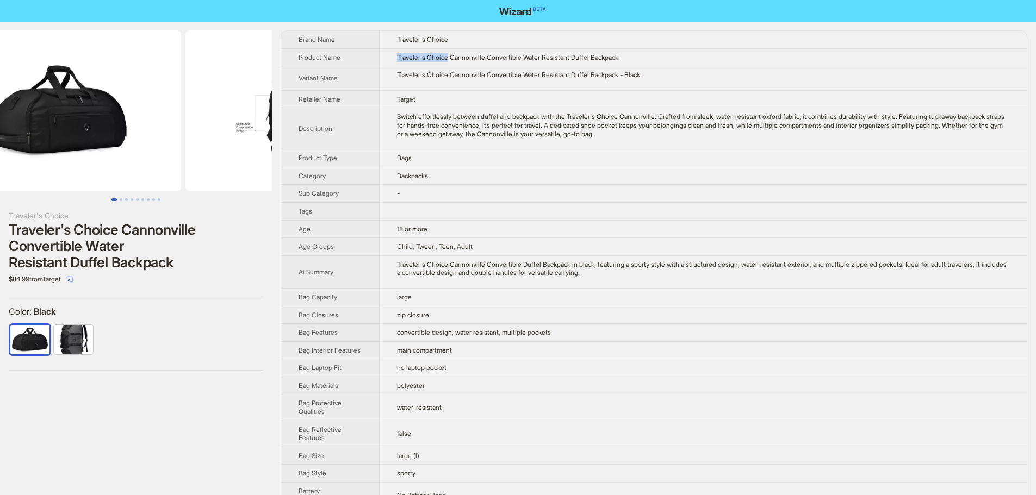
click at [0, 141] on img at bounding box center [59, 110] width 244 height 161
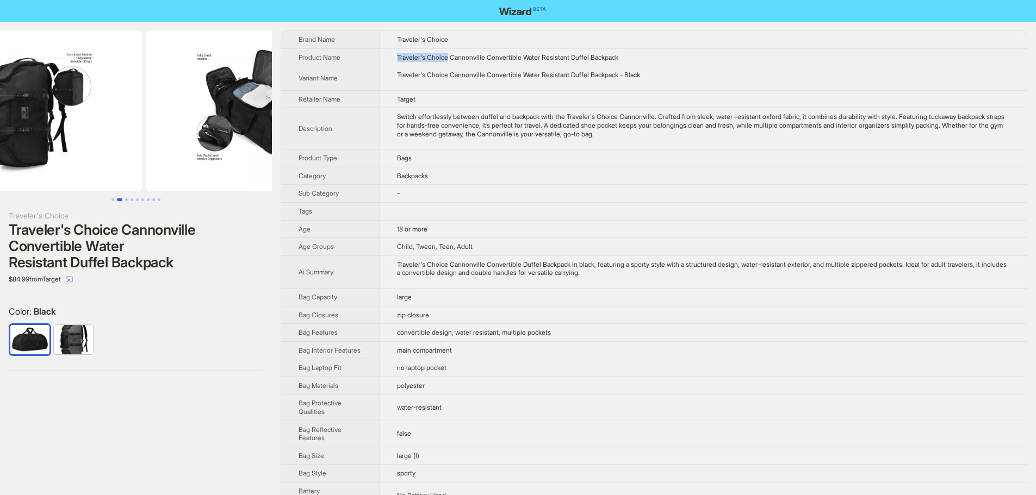
drag, startPoint x: 85, startPoint y: 140, endPoint x: 60, endPoint y: 141, distance: 25.1
click at [67, 140] on ul at bounding box center [136, 110] width 272 height 161
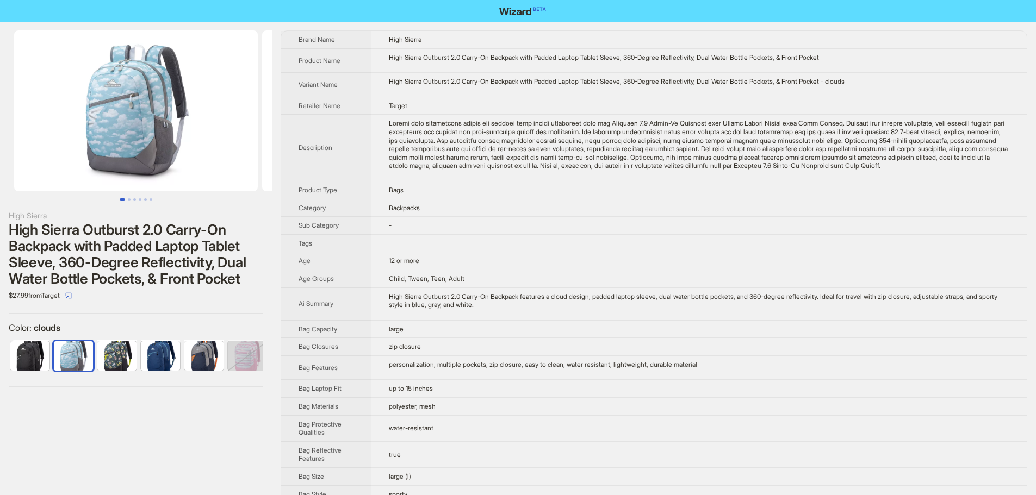
scroll to position [0, 7]
